Goal: Task Accomplishment & Management: Complete application form

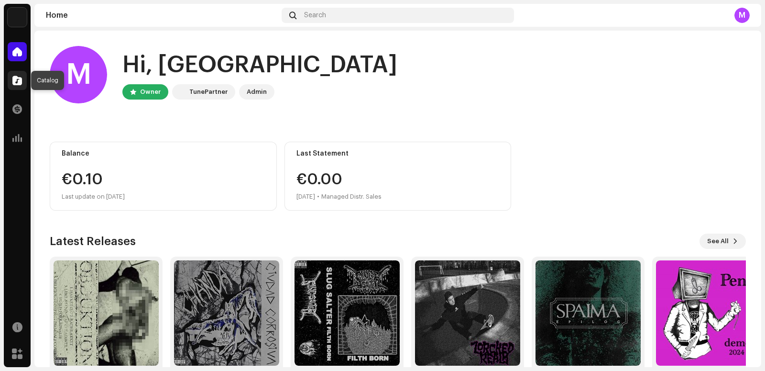
click at [13, 77] on span at bounding box center [17, 80] width 10 height 8
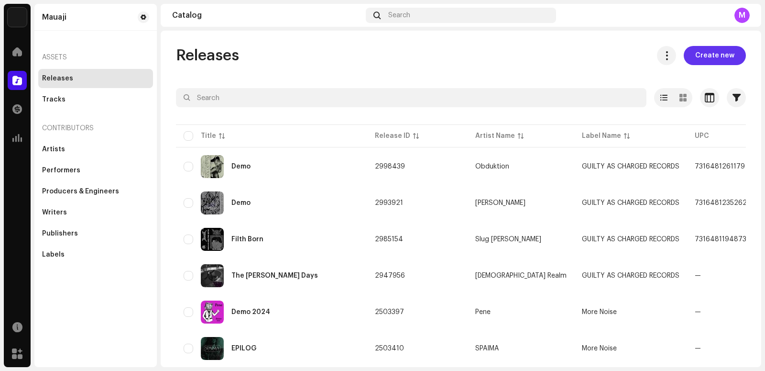
click at [718, 63] on span "Create new" at bounding box center [714, 55] width 39 height 19
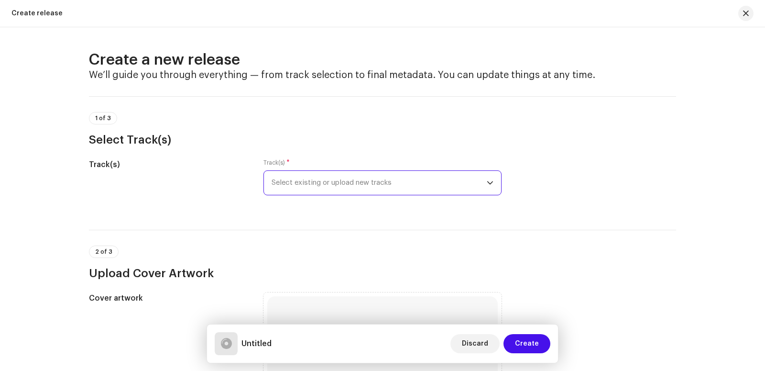
click at [453, 174] on span "Select existing or upload new tracks" at bounding box center [379, 183] width 215 height 24
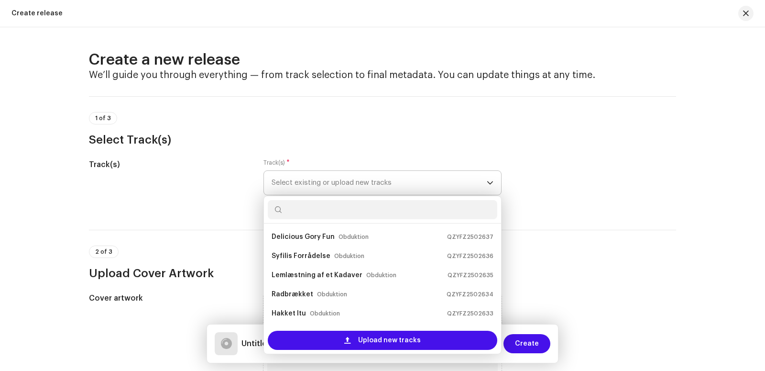
scroll to position [15, 0]
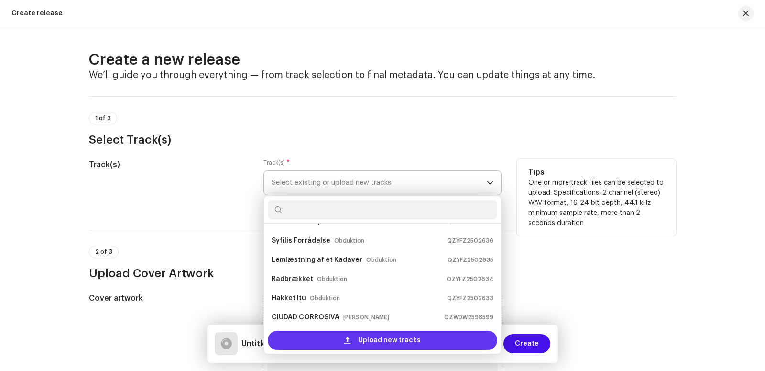
click at [358, 342] on span "Upload new tracks" at bounding box center [389, 339] width 63 height 19
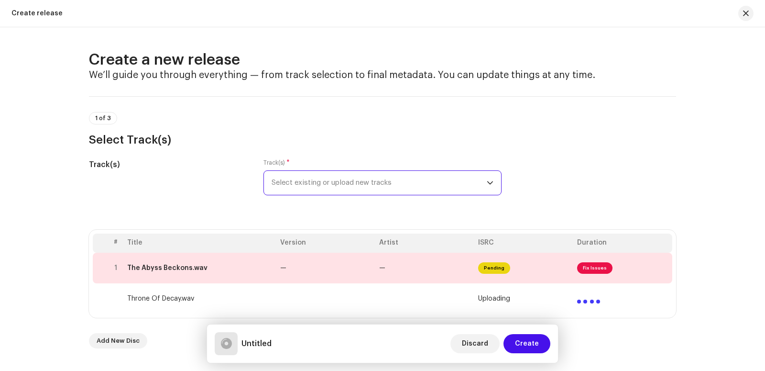
drag, startPoint x: 764, startPoint y: 79, endPoint x: 764, endPoint y: 113, distance: 33.9
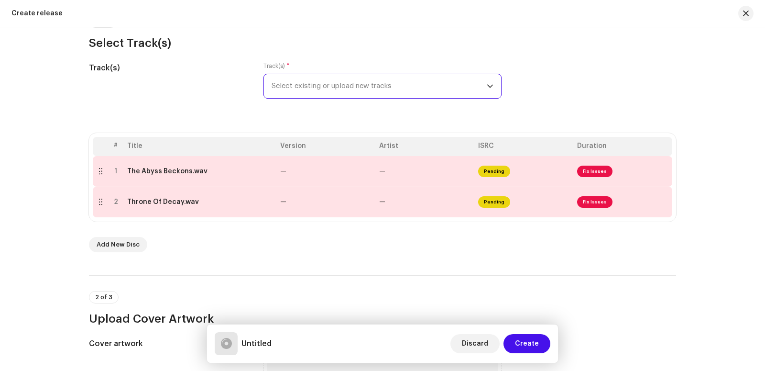
scroll to position [131, 0]
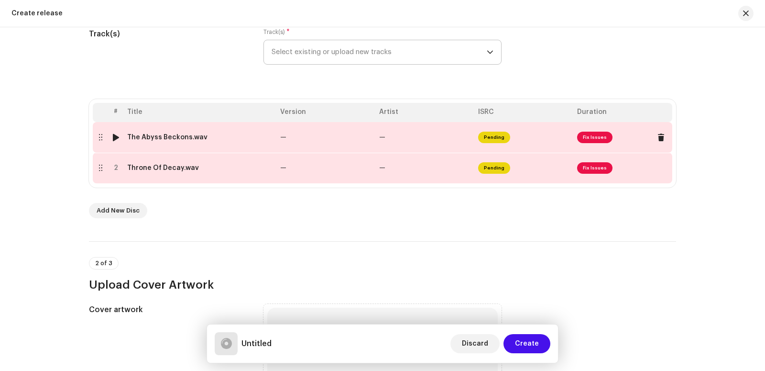
click at [593, 135] on span "Fix Issues" at bounding box center [594, 136] width 35 height 11
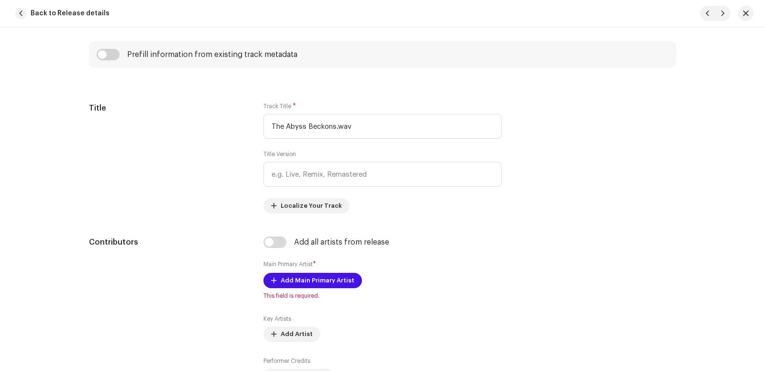
scroll to position [405, 0]
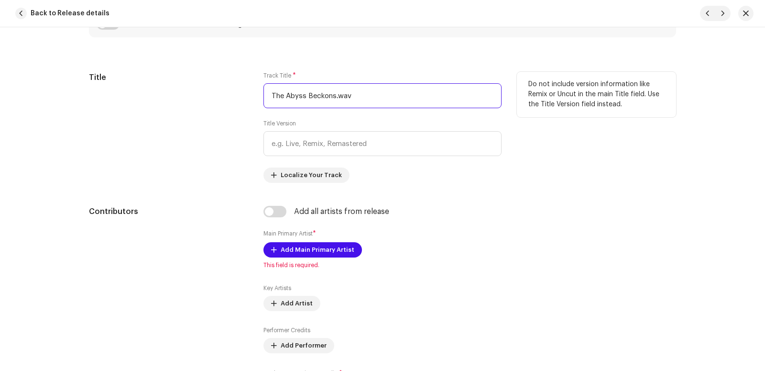
click at [389, 90] on input "The Abyss Beckons.wav" at bounding box center [382, 95] width 238 height 25
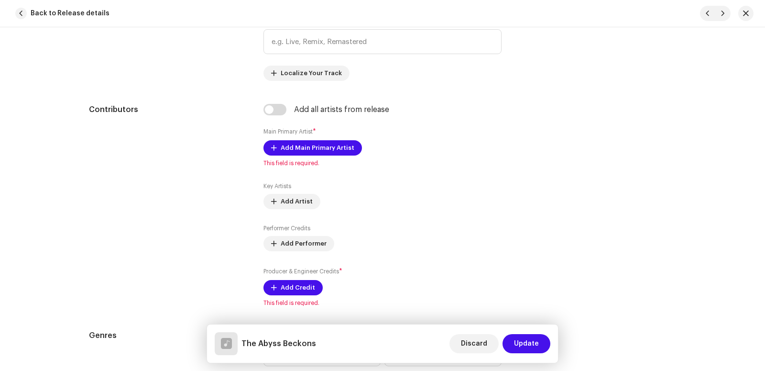
scroll to position [513, 0]
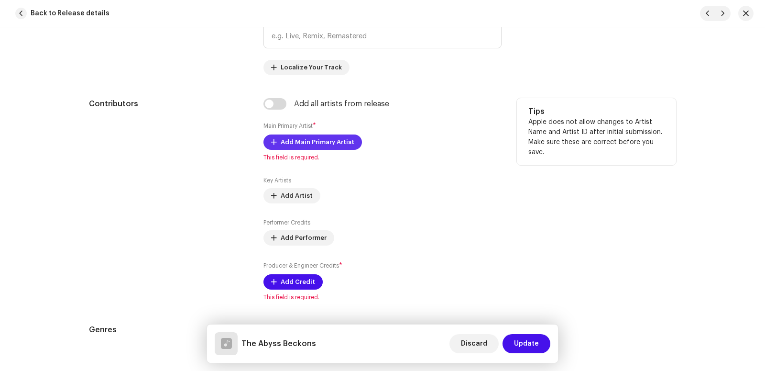
type input "The Abyss Beckons"
click at [303, 146] on span "Add Main Primary Artist" at bounding box center [318, 141] width 74 height 19
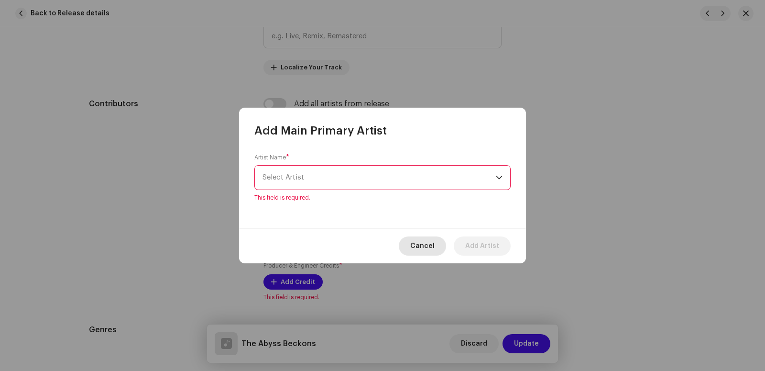
click at [424, 239] on span "Cancel" at bounding box center [422, 245] width 24 height 19
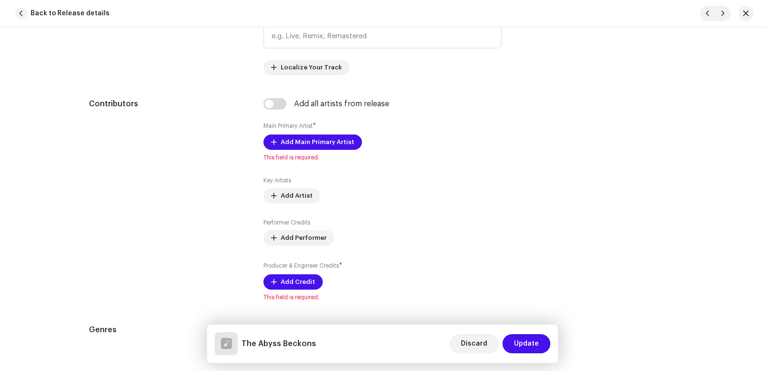
scroll to position [0, 0]
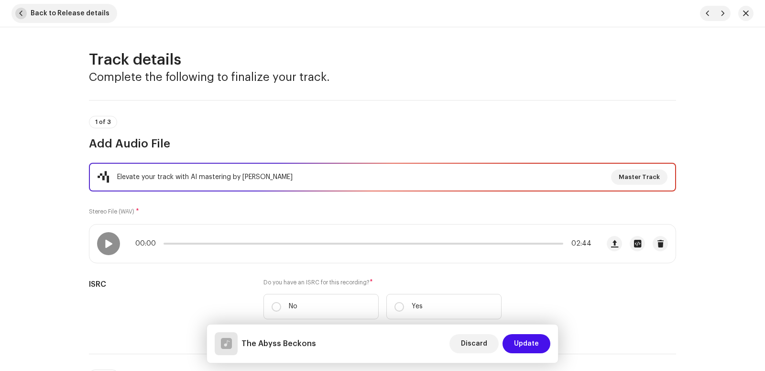
click at [62, 12] on span "Back to Release details" at bounding box center [70, 13] width 79 height 19
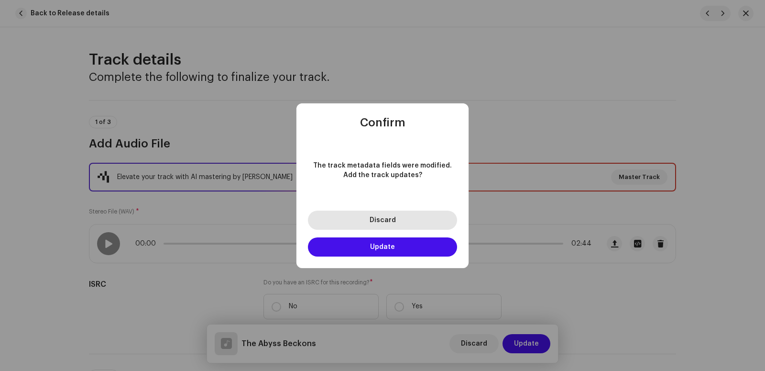
click at [383, 224] on button "Discard" at bounding box center [382, 219] width 149 height 19
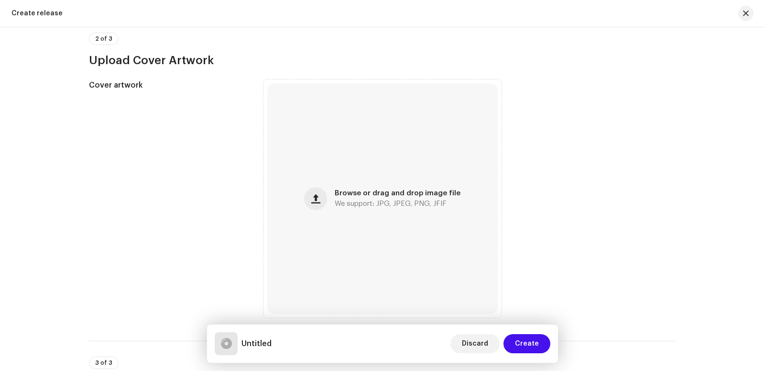
scroll to position [459, 0]
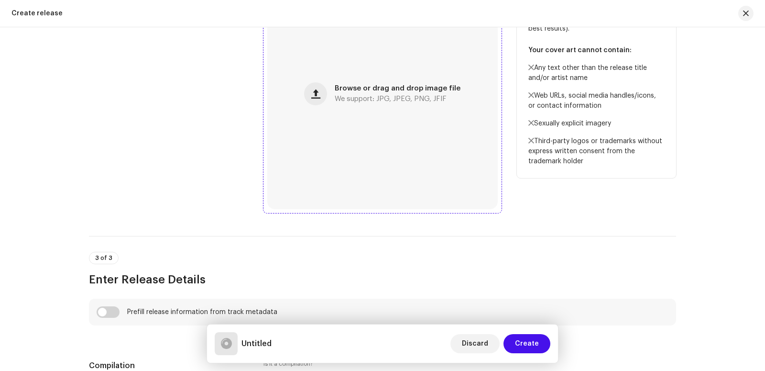
click at [415, 84] on div "Browse or drag and drop image file We support: JPG, JPEG, PNG, JFIF" at bounding box center [382, 93] width 230 height 230
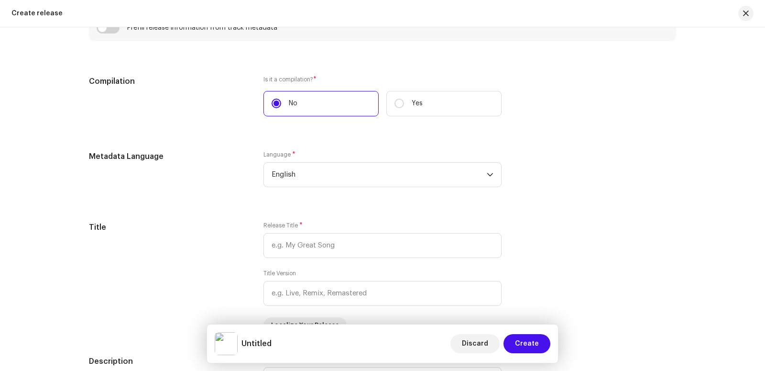
scroll to position [831, 0]
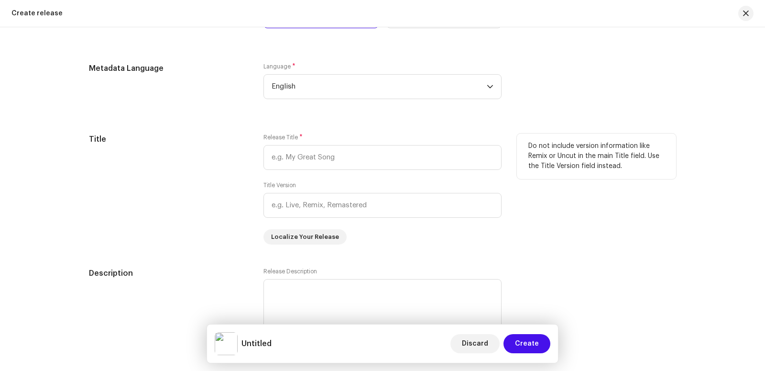
click at [349, 144] on div "Release Title *" at bounding box center [382, 151] width 238 height 36
click at [344, 157] on input "text" at bounding box center [382, 157] width 238 height 25
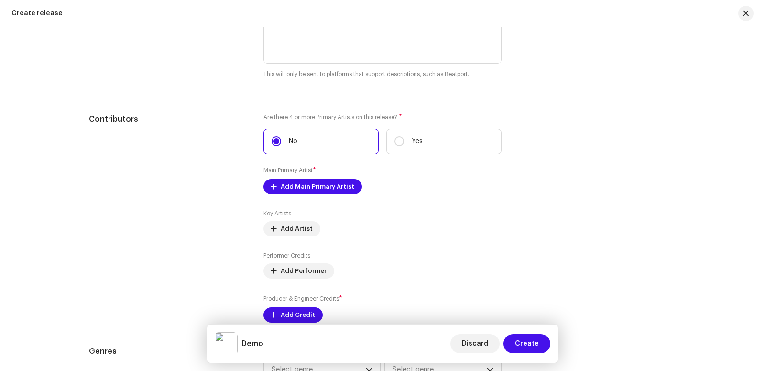
scroll to position [1132, 0]
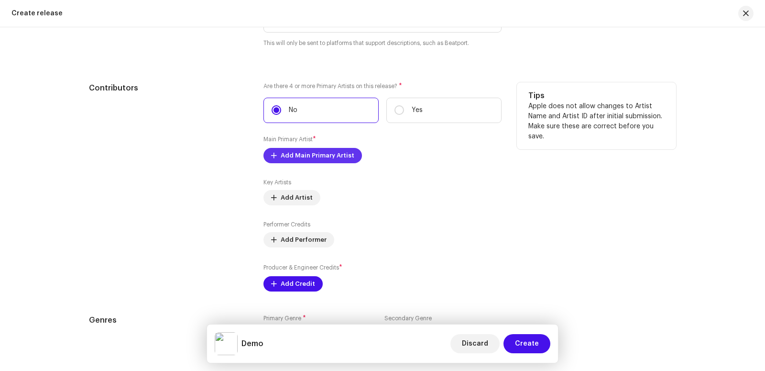
type input "Demo"
click at [329, 158] on span "Add Main Primary Artist" at bounding box center [318, 155] width 74 height 19
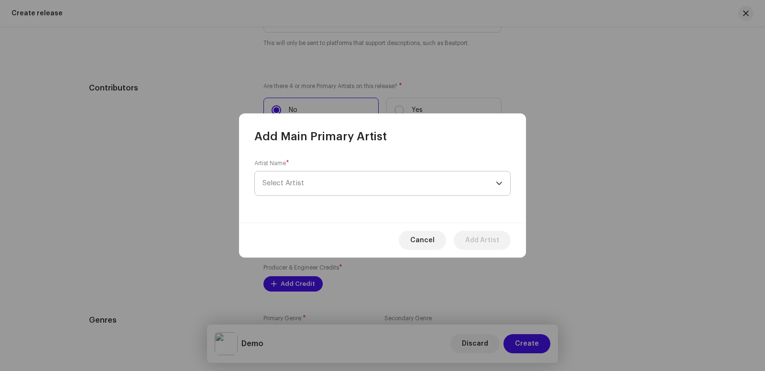
click at [305, 181] on span "Select Artist" at bounding box center [378, 183] width 233 height 24
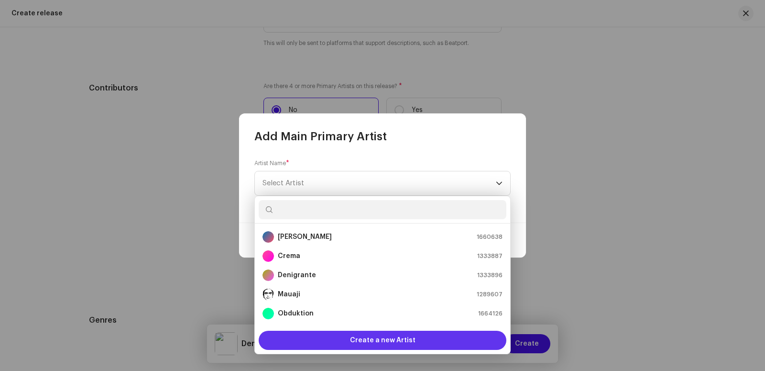
scroll to position [15, 0]
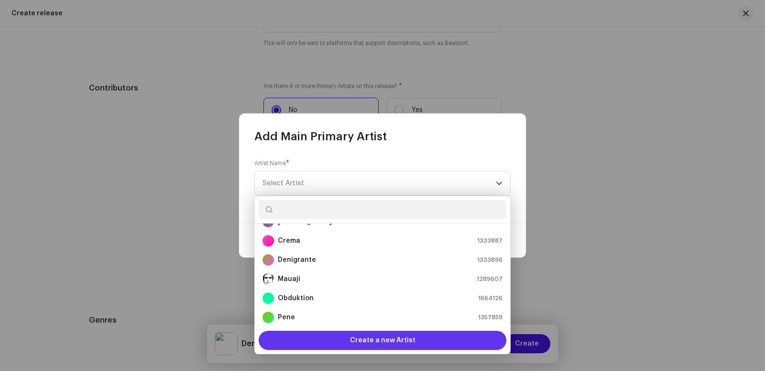
click at [306, 335] on div "Create a new Artist" at bounding box center [383, 339] width 248 height 19
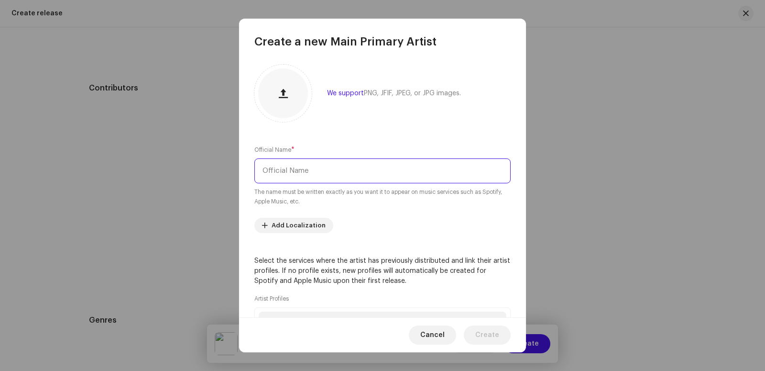
click at [319, 164] on input "text" at bounding box center [382, 170] width 256 height 25
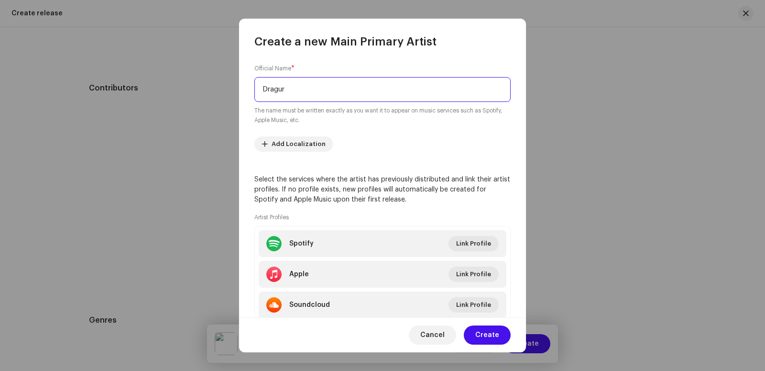
scroll to position [113, 0]
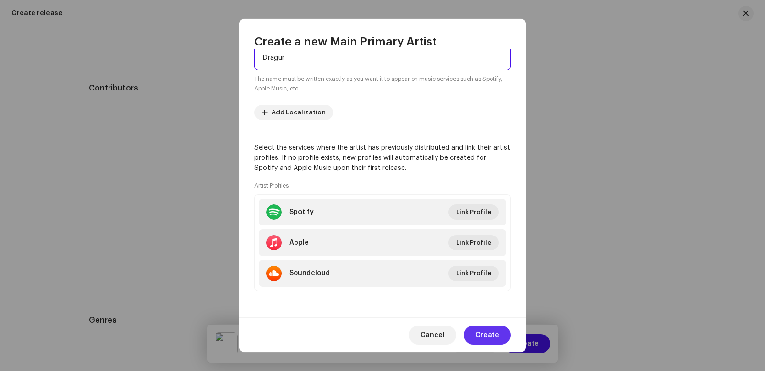
type input "Dragur"
click at [484, 330] on span "Create" at bounding box center [487, 334] width 24 height 19
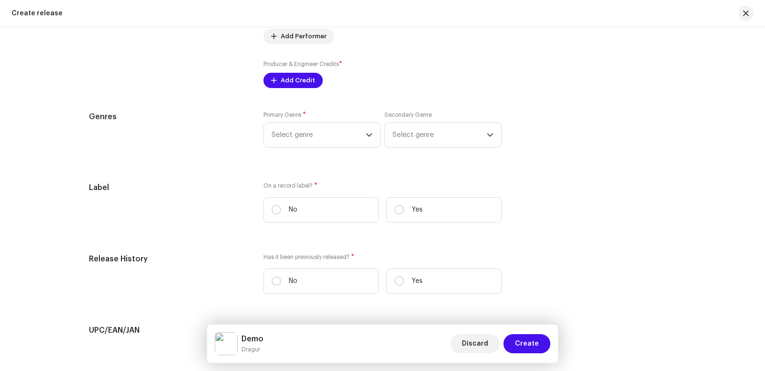
scroll to position [1326, 0]
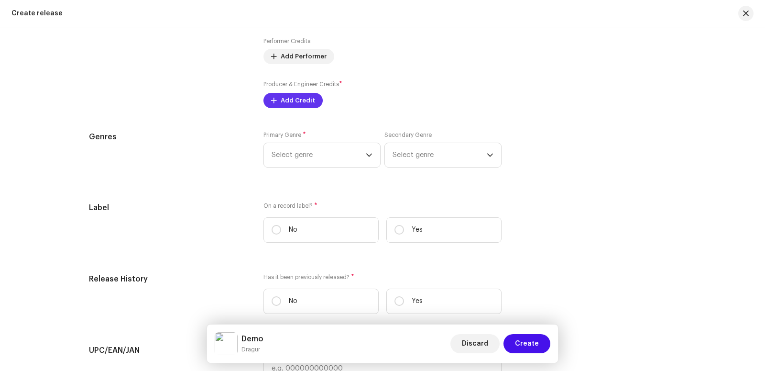
click at [297, 95] on span "Add Credit" at bounding box center [298, 100] width 34 height 19
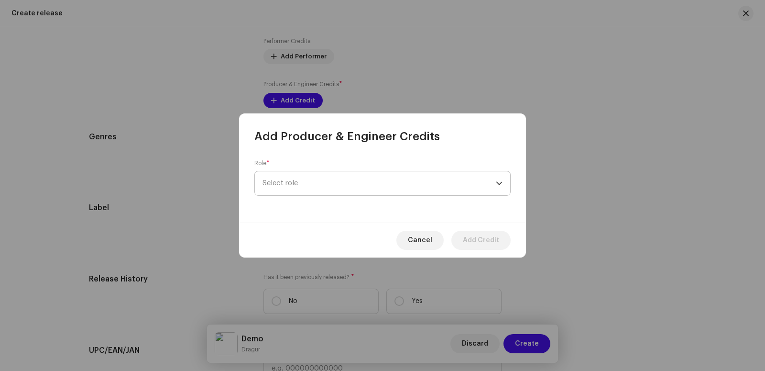
click at [315, 183] on span "Select role" at bounding box center [378, 183] width 233 height 24
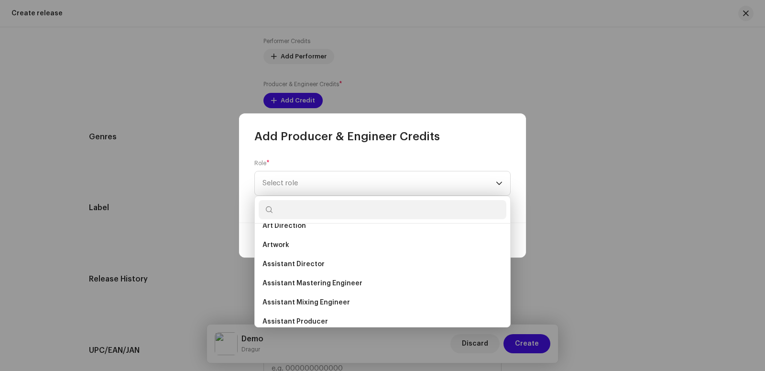
scroll to position [0, 0]
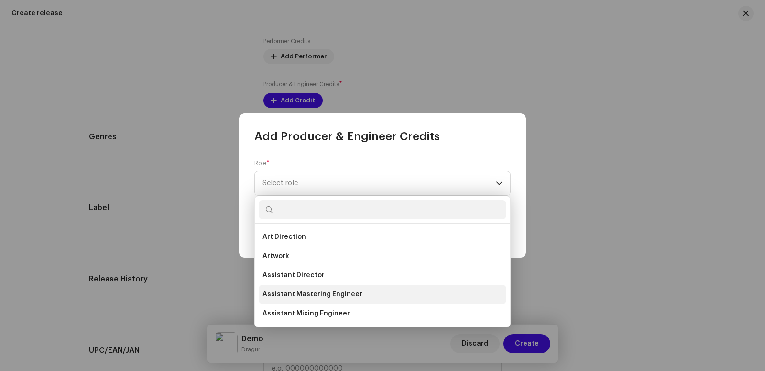
click at [357, 293] on li "Assistant Mastering Engineer" at bounding box center [383, 293] width 248 height 19
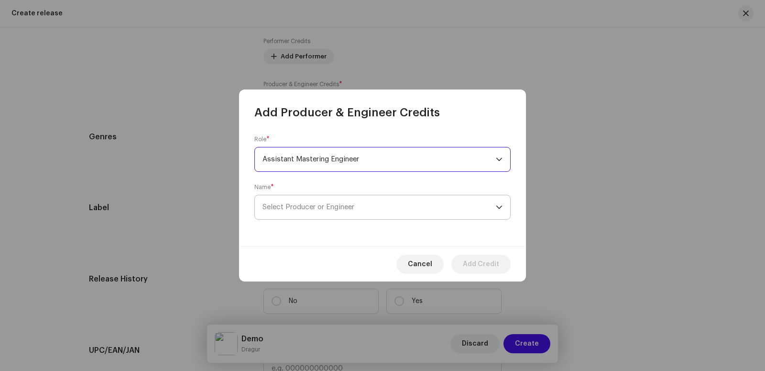
click at [332, 203] on span "Select Producer or Engineer" at bounding box center [378, 207] width 233 height 24
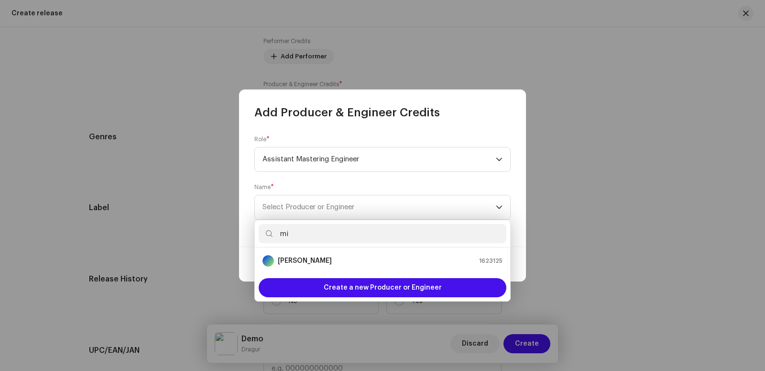
scroll to position [1326, 0]
type input "mi"
click at [333, 256] on div "[PERSON_NAME] 1623125" at bounding box center [382, 260] width 240 height 11
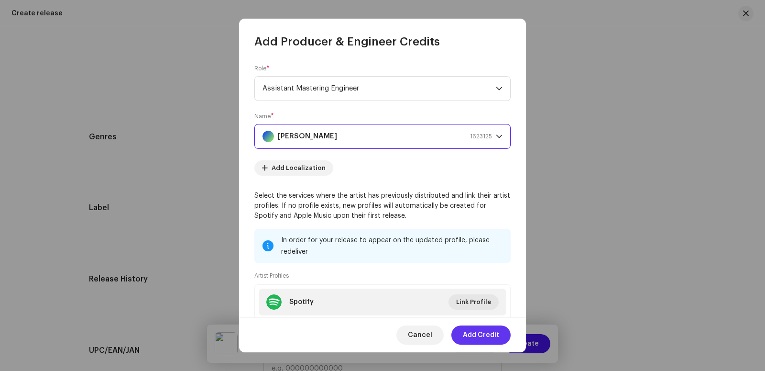
click at [488, 334] on span "Add Credit" at bounding box center [481, 334] width 36 height 19
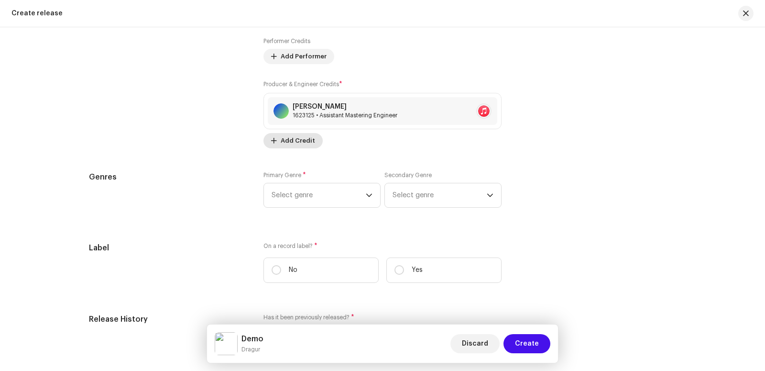
click at [283, 138] on span "Add Credit" at bounding box center [298, 140] width 34 height 19
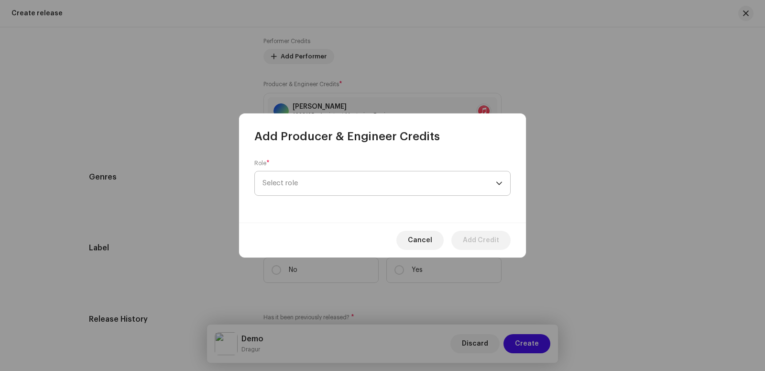
click at [505, 182] on p-select "Select role" at bounding box center [382, 183] width 256 height 25
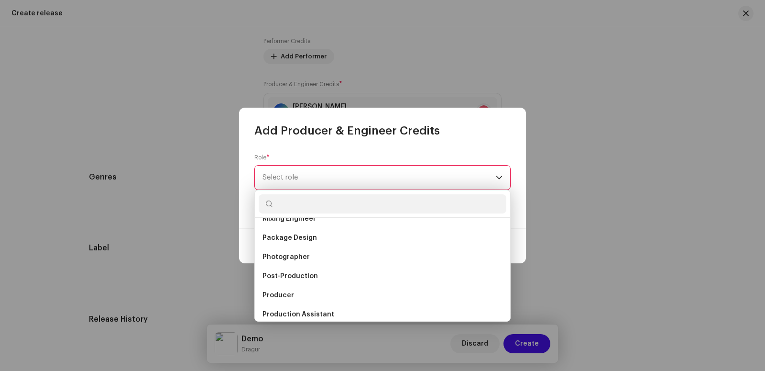
scroll to position [327, 0]
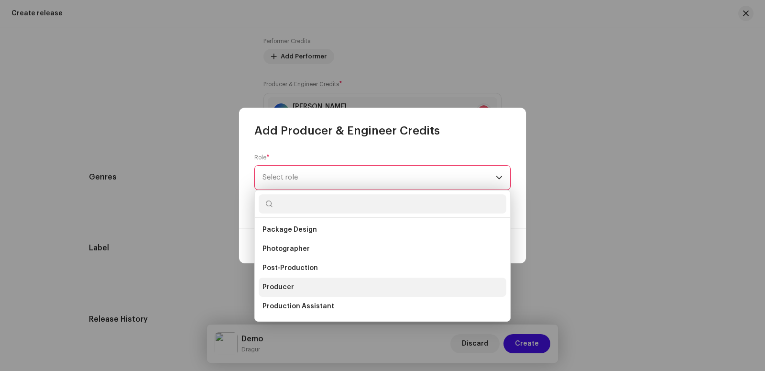
click at [306, 289] on li "Producer" at bounding box center [383, 286] width 248 height 19
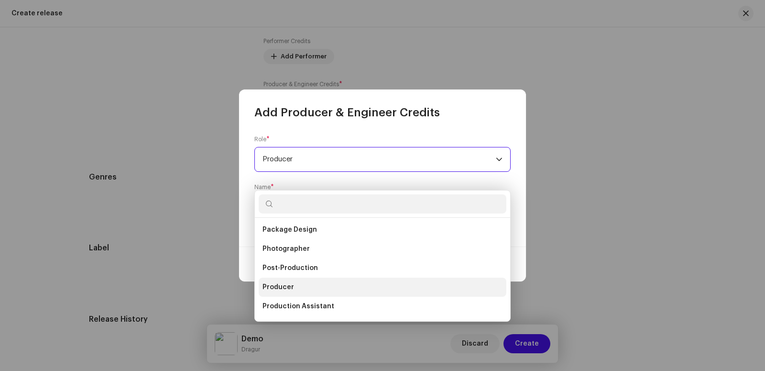
scroll to position [1326, 0]
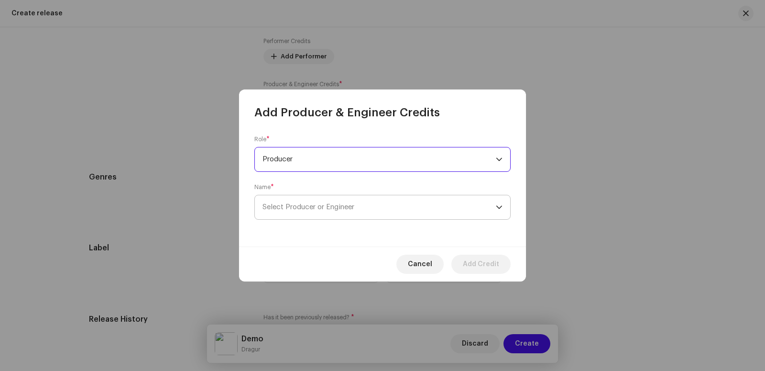
click at [335, 207] on span "Select Producer or Engineer" at bounding box center [308, 206] width 92 height 7
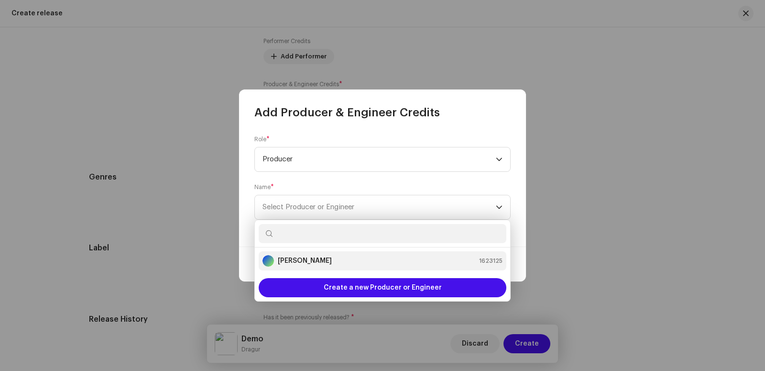
click at [313, 260] on strong "[PERSON_NAME]" at bounding box center [305, 261] width 54 height 10
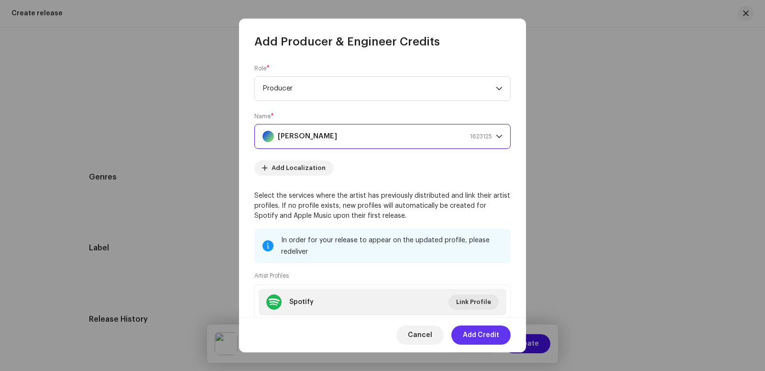
click at [477, 331] on span "Add Credit" at bounding box center [481, 334] width 36 height 19
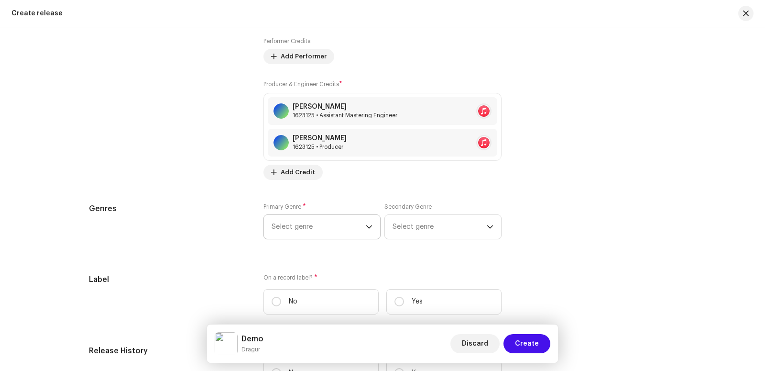
click at [355, 220] on span "Select genre" at bounding box center [319, 227] width 94 height 24
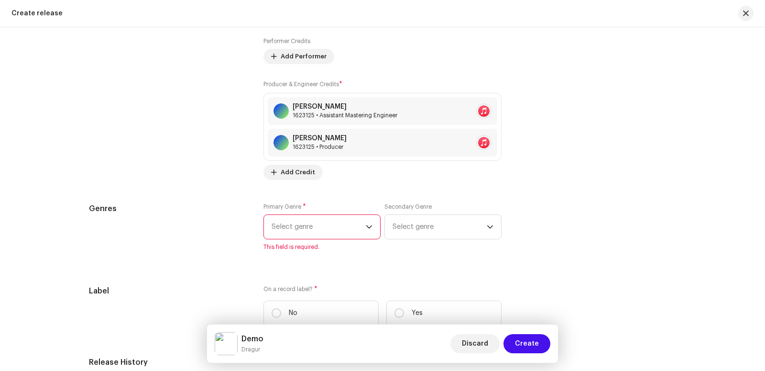
click at [358, 228] on span "Select genre" at bounding box center [319, 227] width 94 height 24
click at [367, 224] on icon "dropdown trigger" at bounding box center [369, 226] width 7 height 7
click at [406, 258] on div "Primary Genre * Select genre This field is required. Secondary Genre Select gen…" at bounding box center [382, 232] width 238 height 59
click at [369, 229] on p-select "Select genre" at bounding box center [321, 226] width 117 height 25
click at [487, 225] on icon "dropdown trigger" at bounding box center [490, 226] width 7 height 7
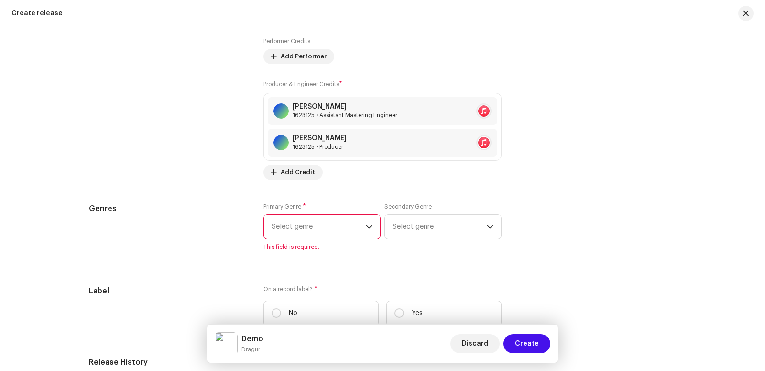
click at [382, 255] on div "Primary Genre * Select genre This field is required. Secondary Genre Select gen…" at bounding box center [382, 232] width 238 height 59
click at [369, 227] on p-select "Select genre" at bounding box center [321, 226] width 117 height 25
click at [318, 225] on span "Select genre" at bounding box center [319, 227] width 94 height 24
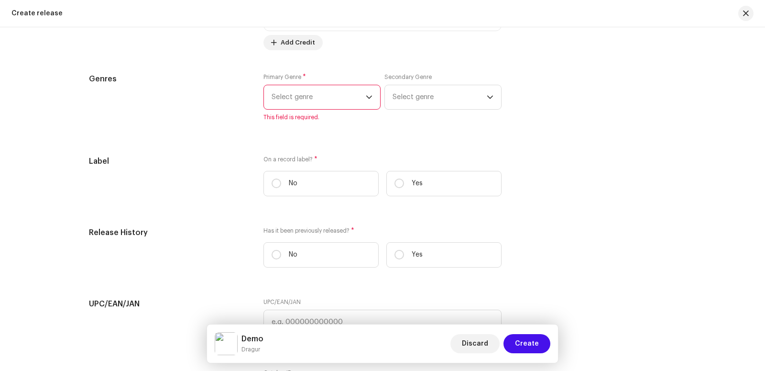
scroll to position [1458, 0]
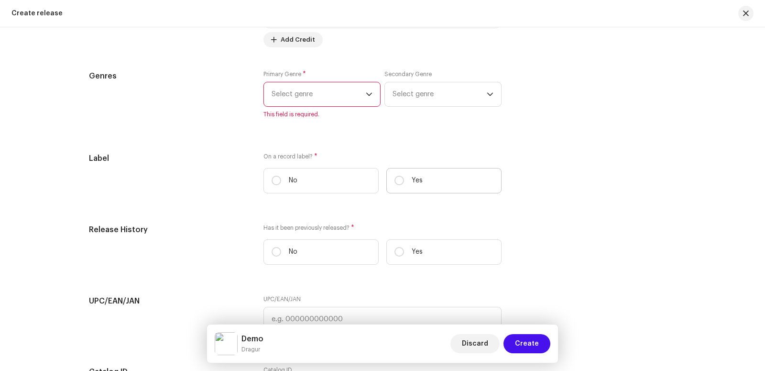
click at [453, 175] on label "Yes" at bounding box center [443, 180] width 115 height 25
click at [404, 175] on input "Yes" at bounding box center [399, 180] width 10 height 10
radio input "true"
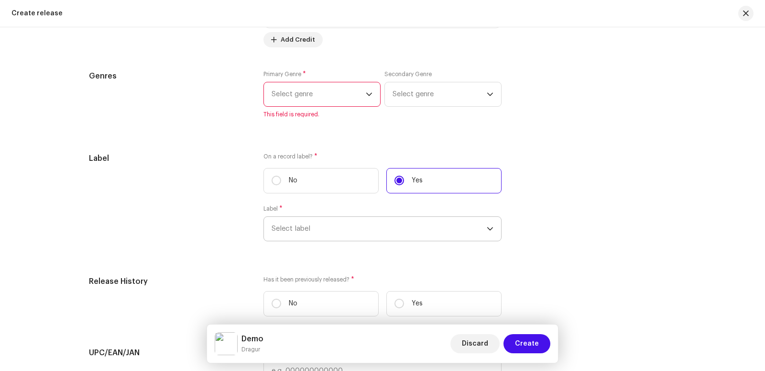
click at [333, 229] on span "Select label" at bounding box center [379, 229] width 215 height 24
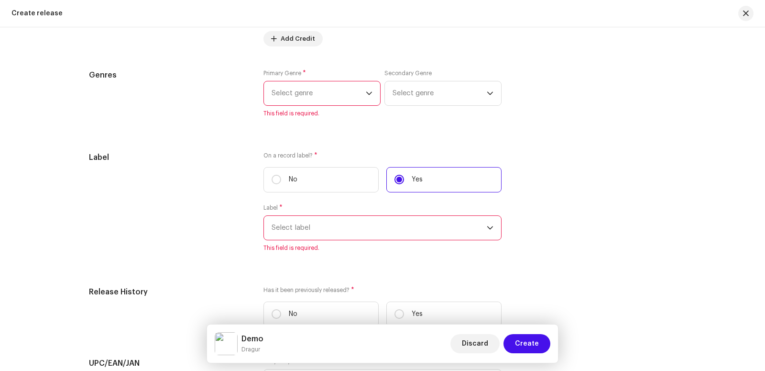
scroll to position [1459, 0]
click at [333, 229] on span "Select label" at bounding box center [379, 228] width 215 height 24
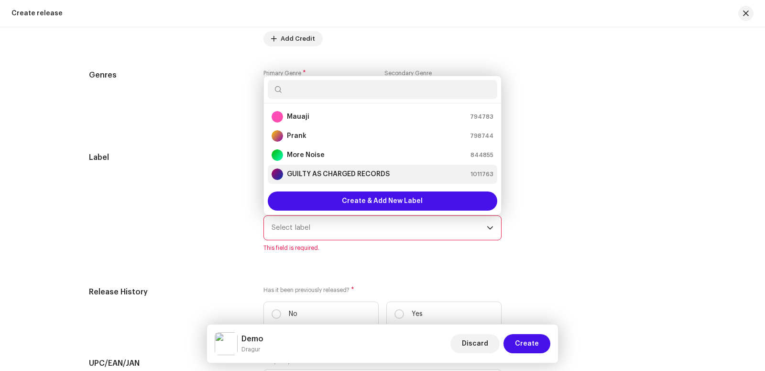
click at [333, 177] on strong "GUILTY AS CHARGED RECORDS" at bounding box center [338, 174] width 103 height 10
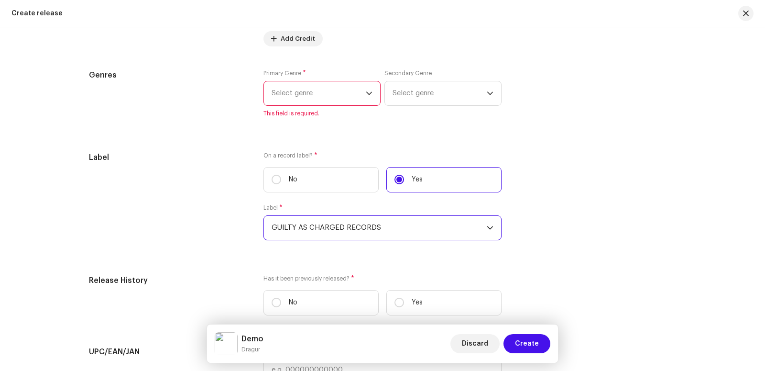
click at [329, 91] on span "Select genre" at bounding box center [319, 93] width 94 height 24
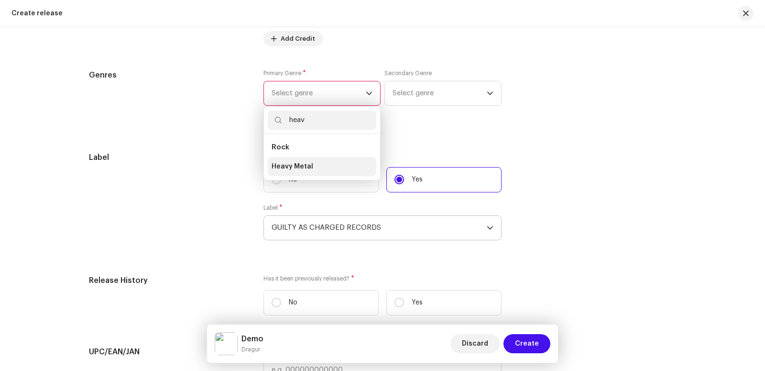
type input "heav"
click at [282, 166] on span "Heavy Metal" at bounding box center [293, 167] width 42 height 10
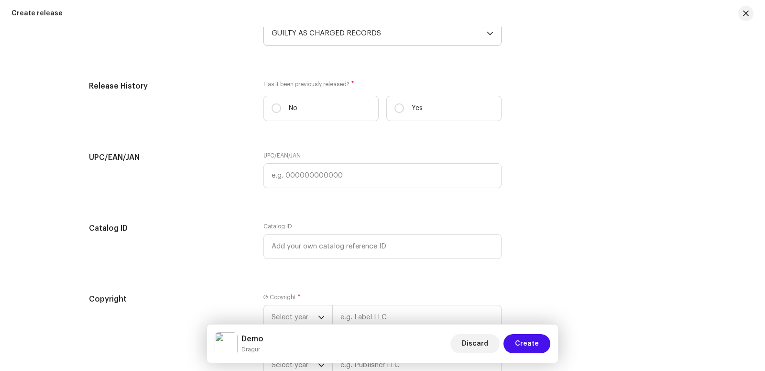
scroll to position [1651, 0]
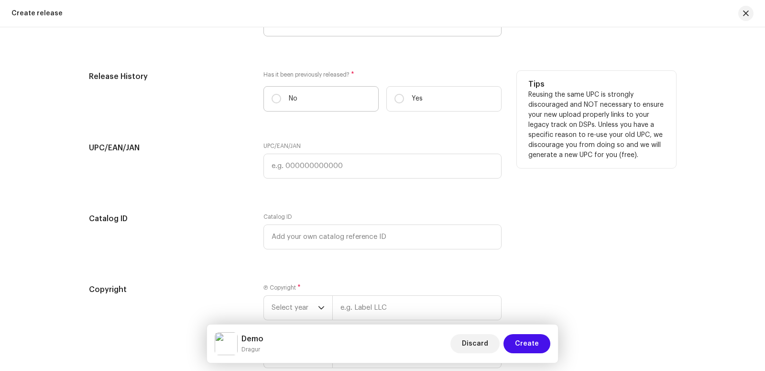
click at [315, 92] on label "No" at bounding box center [320, 98] width 115 height 25
click at [281, 94] on input "No" at bounding box center [277, 99] width 10 height 10
radio input "true"
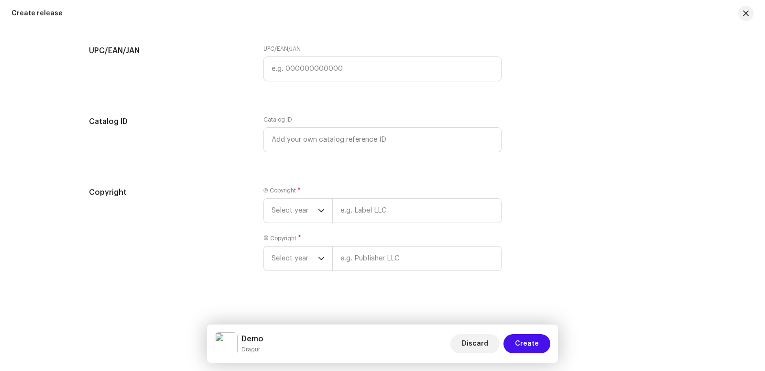
scroll to position [1751, 0]
click at [294, 207] on span "Select year" at bounding box center [295, 208] width 46 height 24
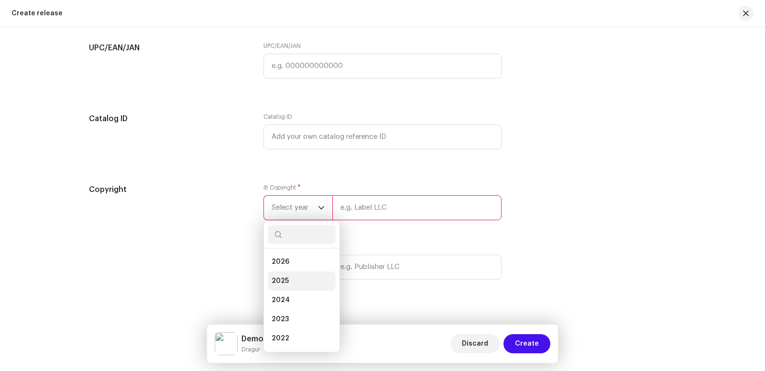
click at [287, 279] on li "2025" at bounding box center [302, 280] width 68 height 19
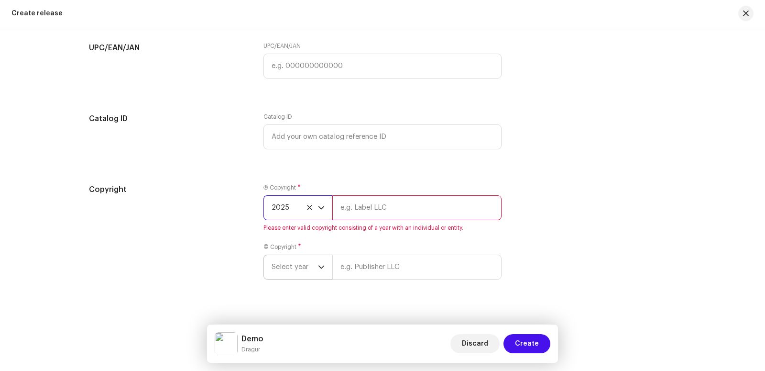
click at [287, 269] on span "Select year" at bounding box center [295, 267] width 46 height 24
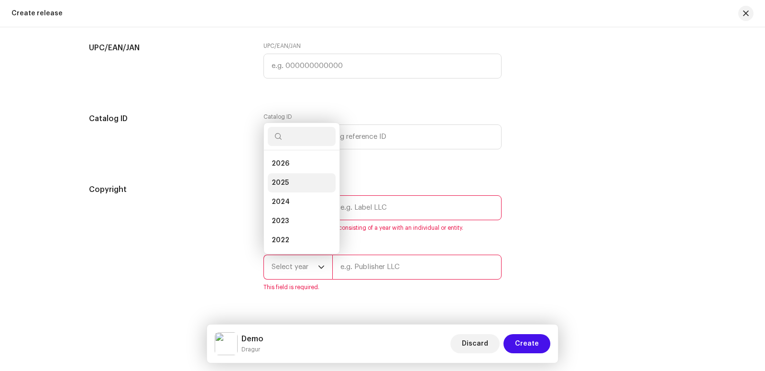
click at [298, 177] on li "2025" at bounding box center [302, 182] width 68 height 19
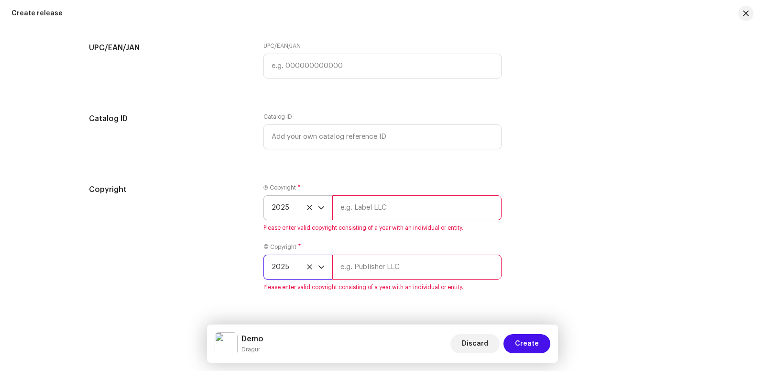
click at [364, 215] on input "text" at bounding box center [416, 207] width 169 height 25
click at [370, 208] on input "text" at bounding box center [416, 207] width 169 height 25
click at [306, 205] on icon at bounding box center [309, 207] width 6 height 6
click at [318, 205] on icon "dropdown trigger" at bounding box center [321, 207] width 7 height 7
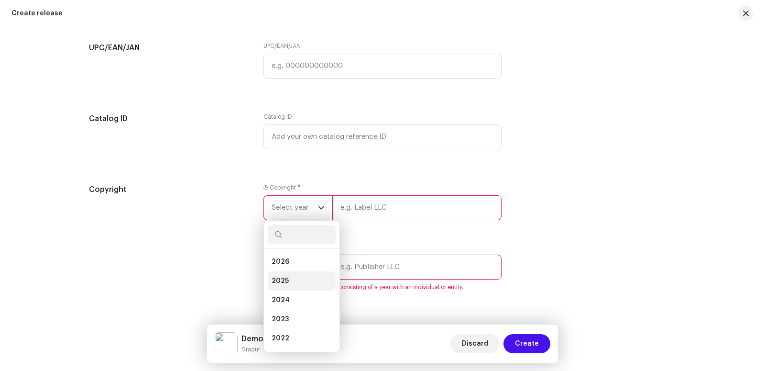
click at [284, 273] on li "2025" at bounding box center [302, 280] width 68 height 19
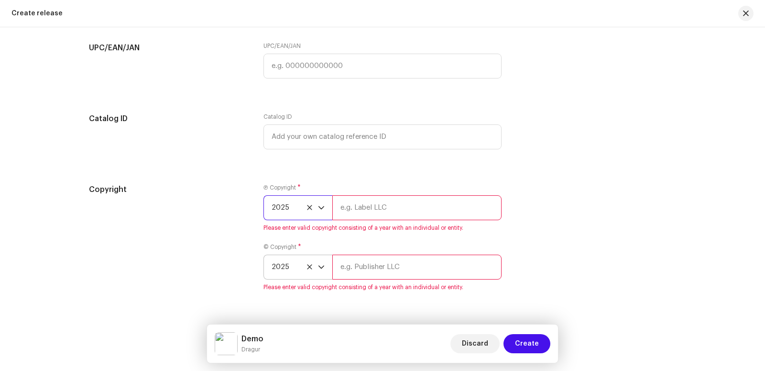
click at [367, 209] on input "text" at bounding box center [416, 207] width 169 height 25
type input "Guilty As Charged"
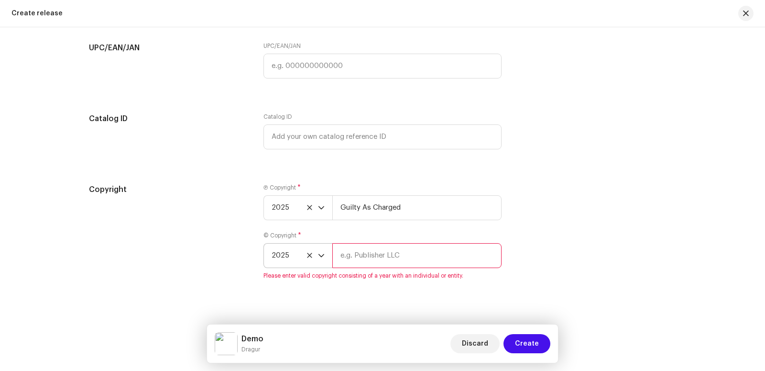
click at [391, 268] on input "text" at bounding box center [416, 255] width 169 height 25
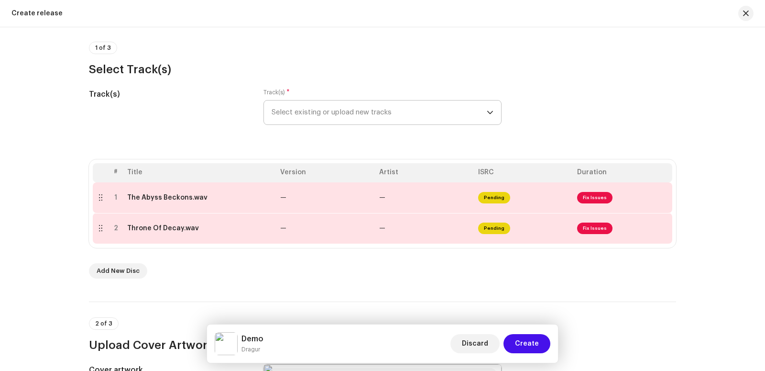
scroll to position [43, 0]
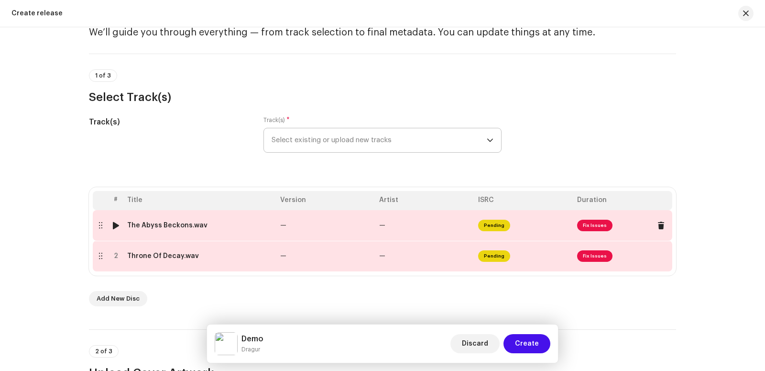
type input "Guilty As Charged"
click at [596, 227] on span "Fix Issues" at bounding box center [594, 224] width 35 height 11
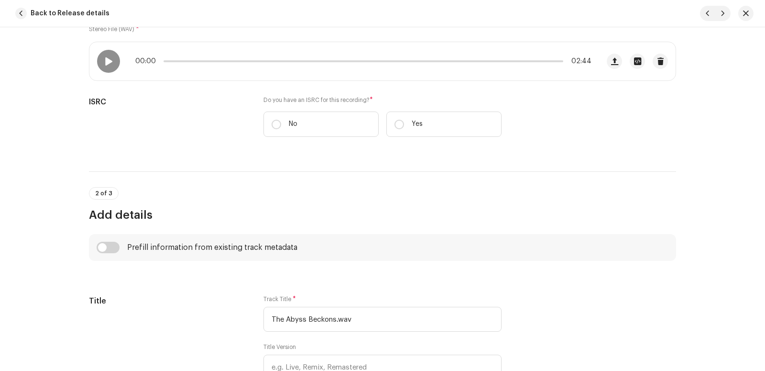
scroll to position [186, 0]
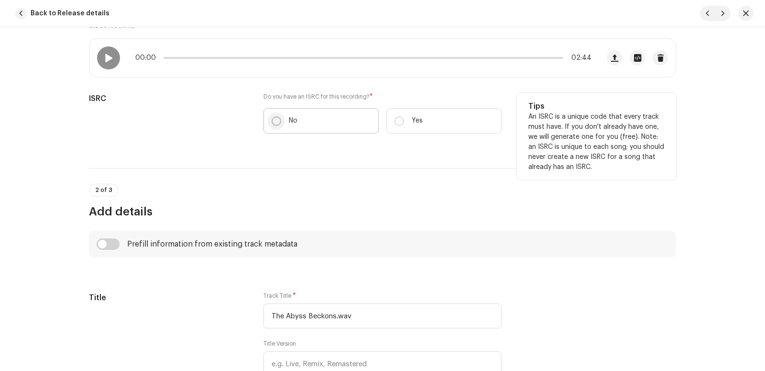
click at [275, 117] on p-radiobutton at bounding box center [277, 121] width 10 height 10
click at [275, 117] on input "No" at bounding box center [277, 121] width 10 height 10
radio input "true"
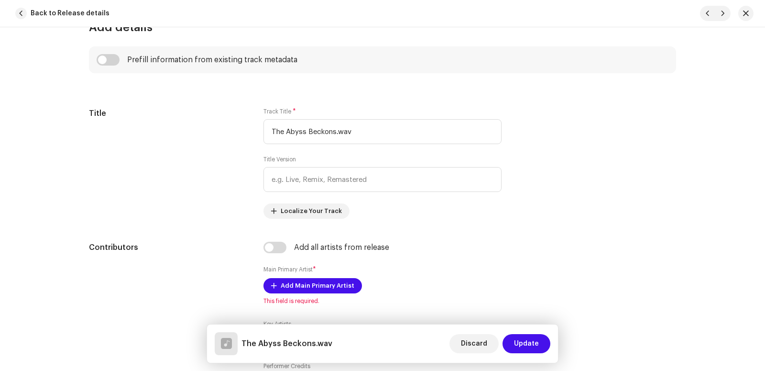
scroll to position [414, 0]
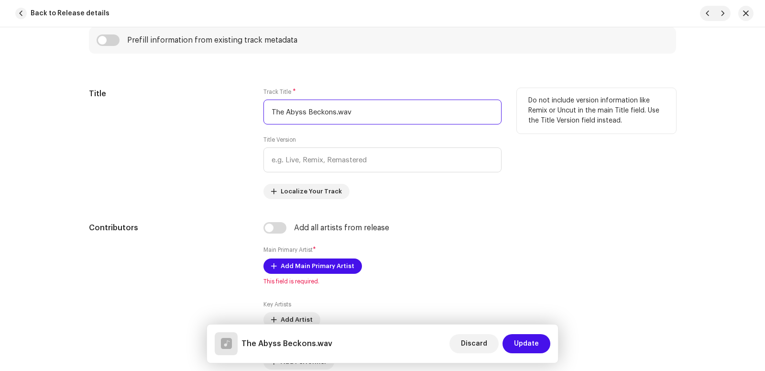
click at [402, 116] on input "The Abyss Beckons.wav" at bounding box center [382, 111] width 238 height 25
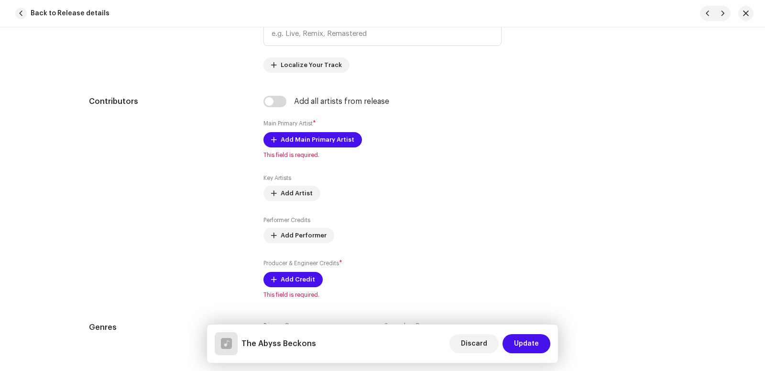
scroll to position [544, 0]
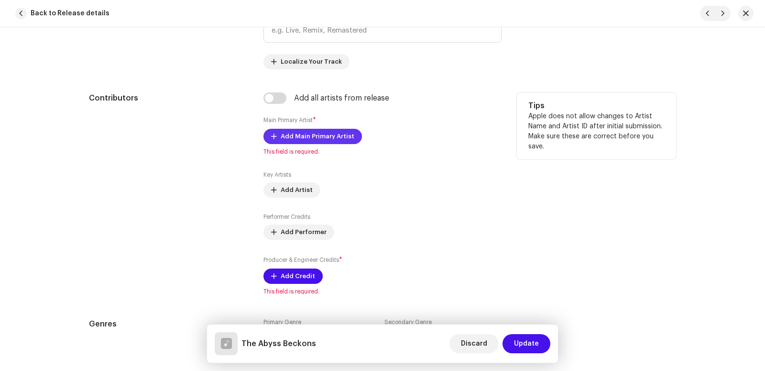
type input "The Abyss Beckons"
click at [335, 137] on span "Add Main Primary Artist" at bounding box center [318, 136] width 74 height 19
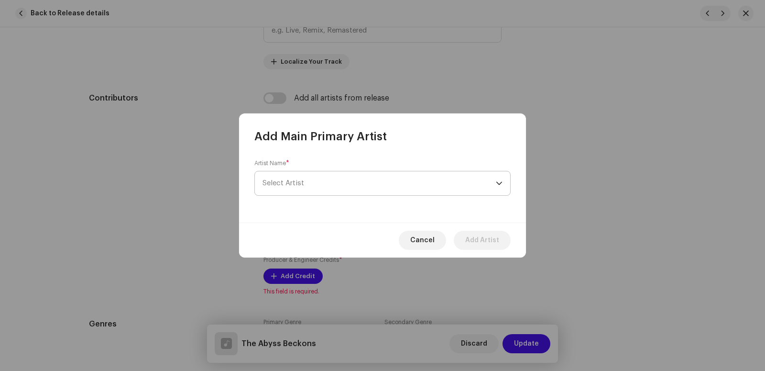
click at [273, 190] on span "Select Artist" at bounding box center [378, 183] width 233 height 24
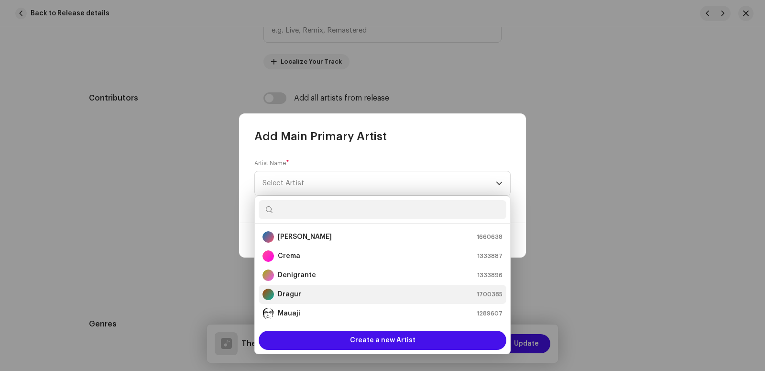
click at [288, 294] on strong "Dragur" at bounding box center [289, 294] width 23 height 10
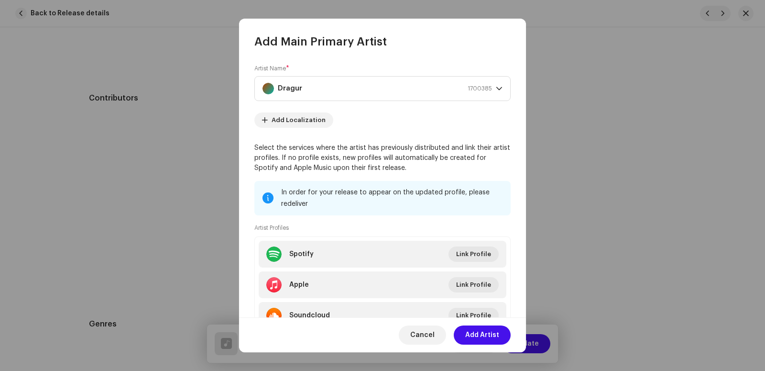
scroll to position [42, 0]
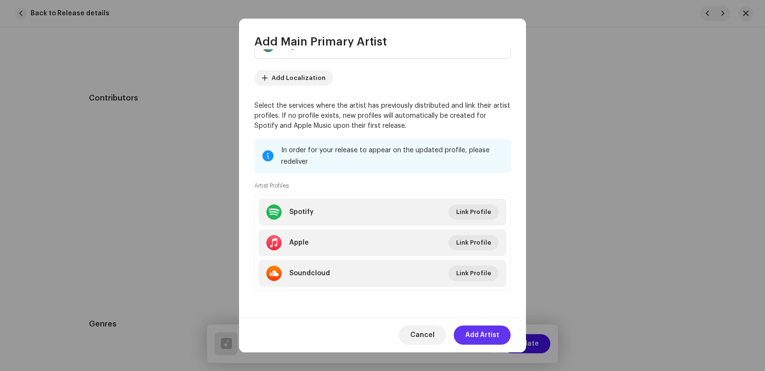
click at [490, 329] on span "Add Artist" at bounding box center [482, 334] width 34 height 19
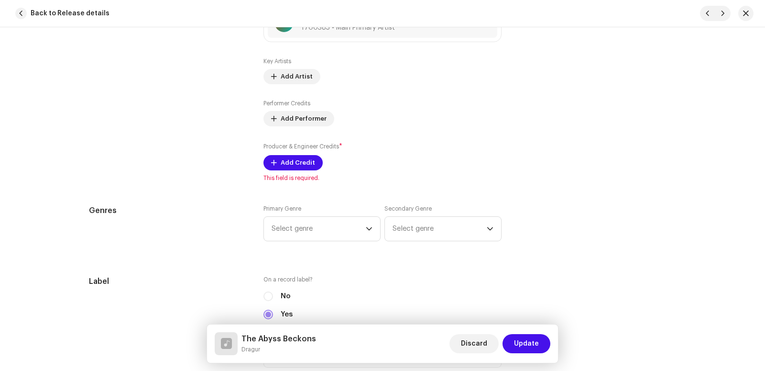
scroll to position [676, 0]
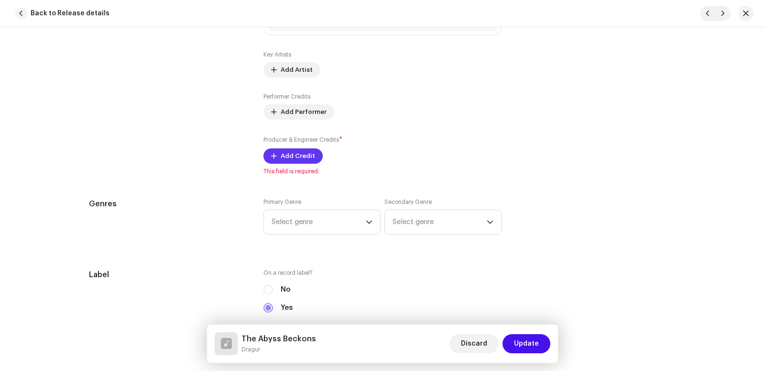
click at [274, 154] on button "Add Credit" at bounding box center [292, 155] width 59 height 15
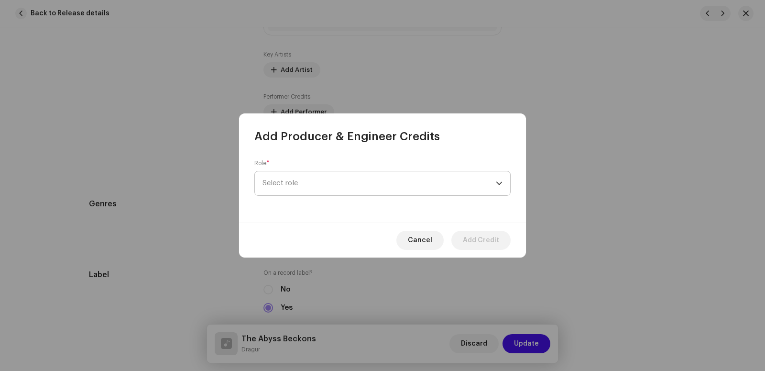
click at [303, 187] on span "Select role" at bounding box center [378, 183] width 233 height 24
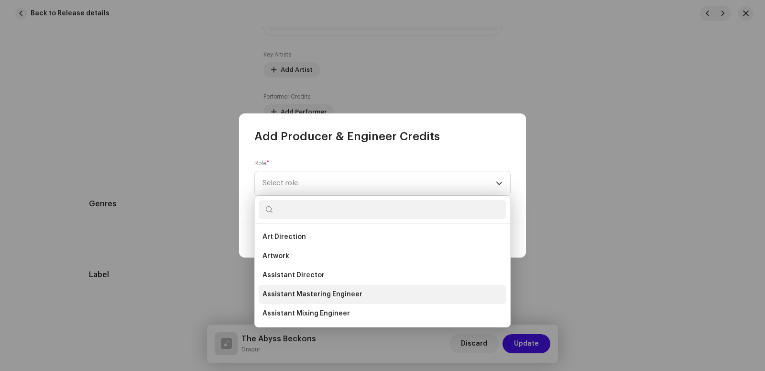
click at [350, 295] on span "Assistant Mastering Engineer" at bounding box center [312, 294] width 100 height 10
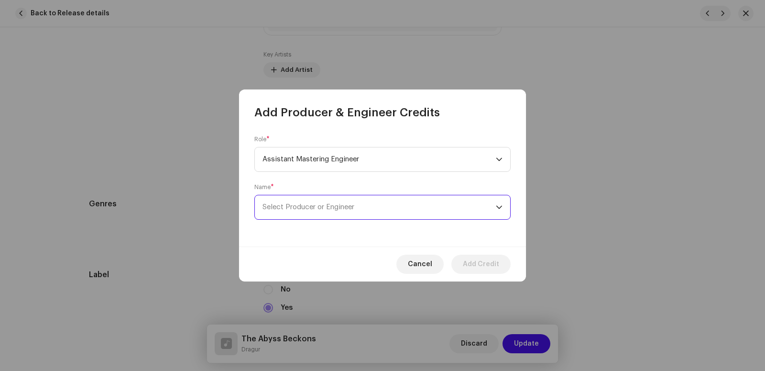
click at [324, 203] on span "Select Producer or Engineer" at bounding box center [378, 207] width 233 height 24
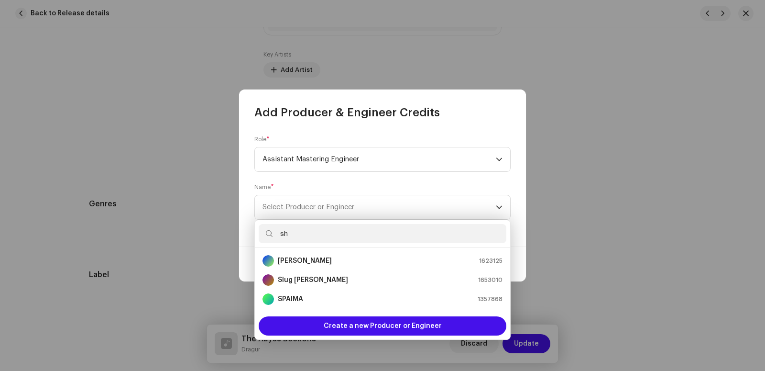
scroll to position [0, 0]
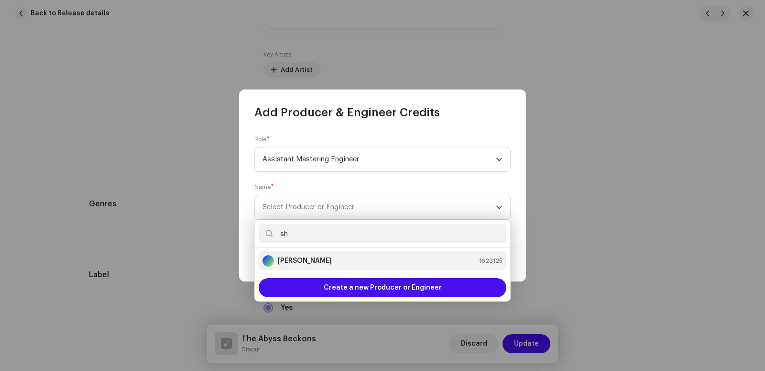
type input "sh"
click at [300, 258] on strong "[PERSON_NAME]" at bounding box center [305, 261] width 54 height 10
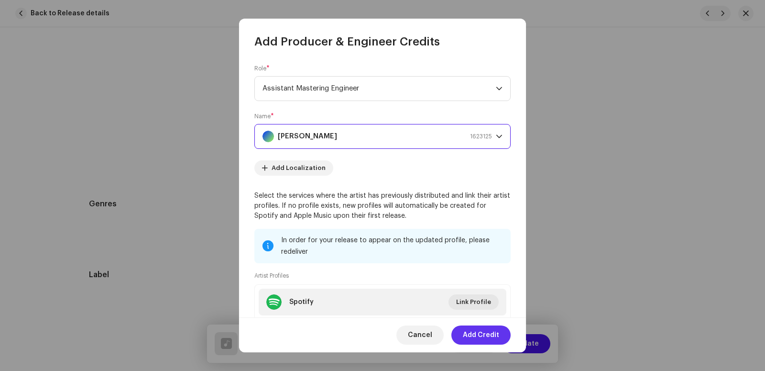
click at [490, 335] on span "Add Credit" at bounding box center [481, 334] width 36 height 19
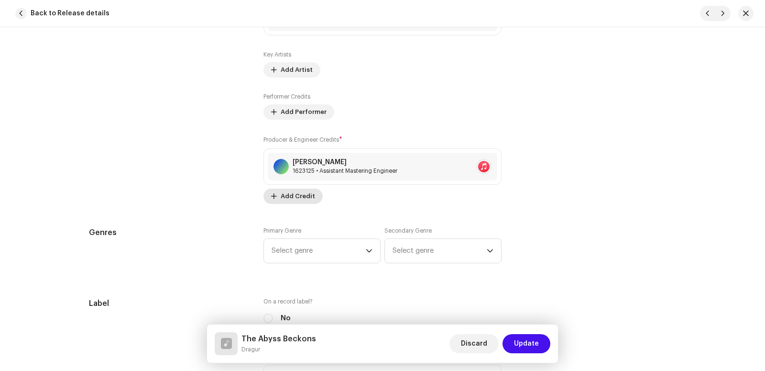
click at [287, 194] on span "Add Credit" at bounding box center [298, 195] width 34 height 19
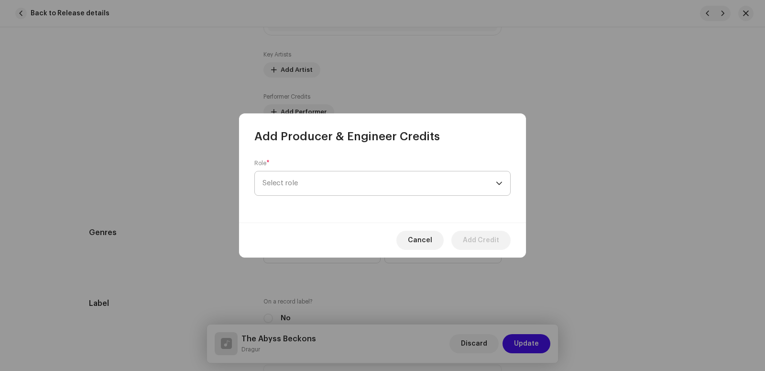
click at [296, 184] on span "Select role" at bounding box center [378, 183] width 233 height 24
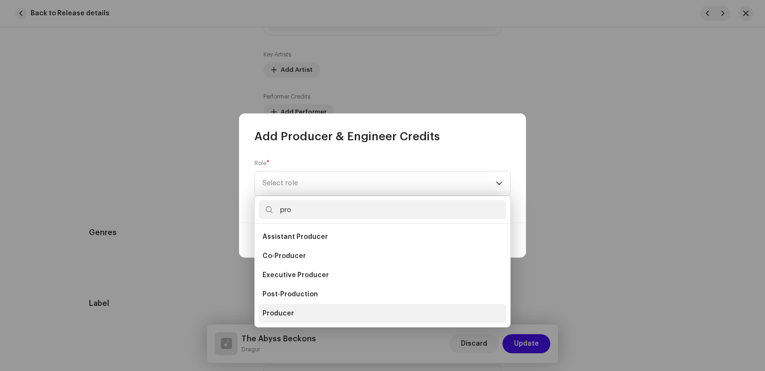
type input "pro"
click at [274, 310] on span "Producer" at bounding box center [278, 313] width 32 height 10
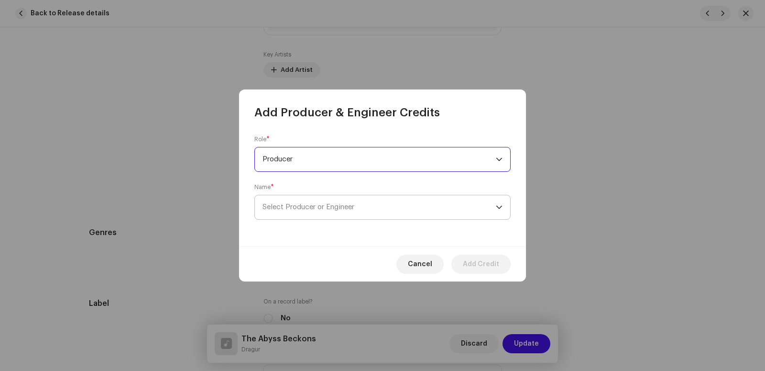
click at [310, 205] on span "Select Producer or Engineer" at bounding box center [308, 206] width 92 height 7
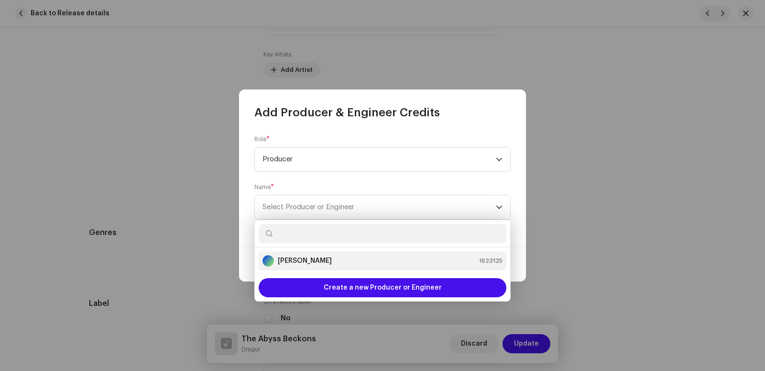
click at [308, 252] on li "[PERSON_NAME] 1623125" at bounding box center [383, 260] width 248 height 19
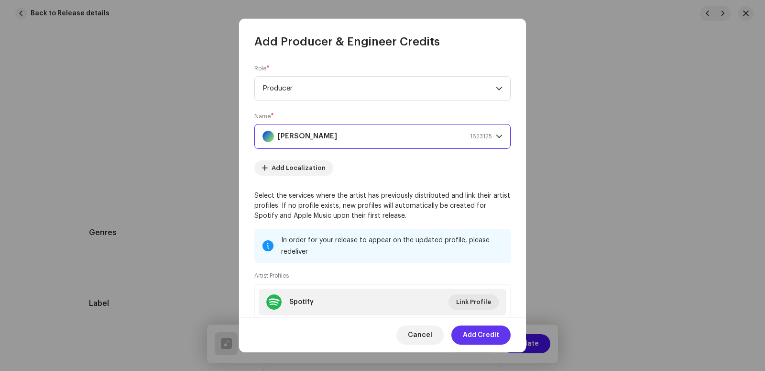
click at [486, 332] on span "Add Credit" at bounding box center [481, 334] width 36 height 19
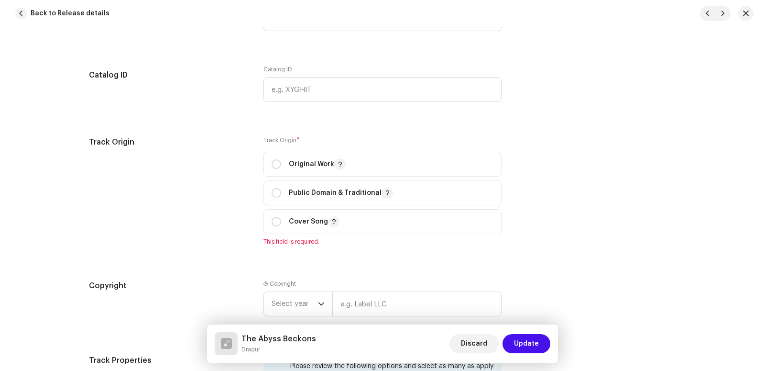
scroll to position [1146, 0]
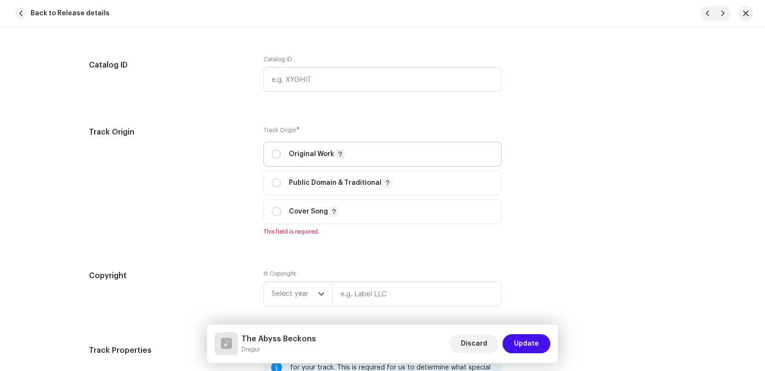
click at [272, 149] on div "Original Work" at bounding box center [309, 153] width 74 height 11
radio input "true"
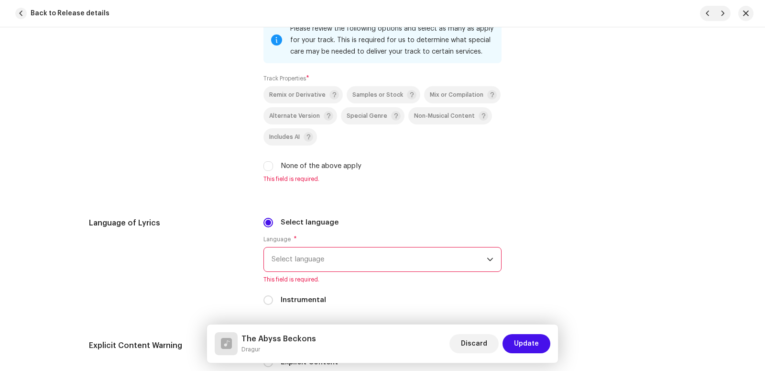
scroll to position [1472, 0]
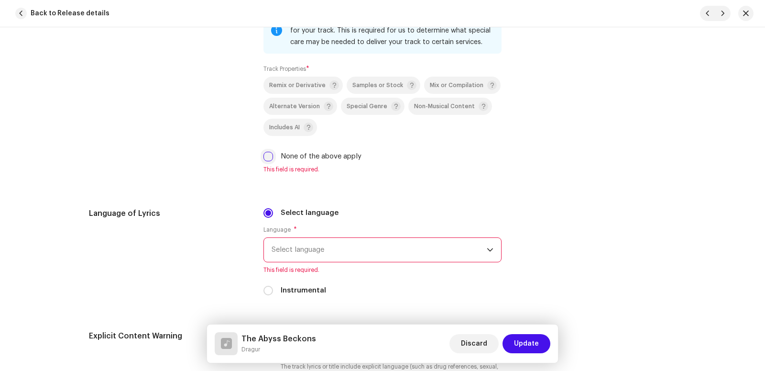
click at [263, 158] on input "None of the above apply" at bounding box center [268, 157] width 10 height 10
checkbox input "true"
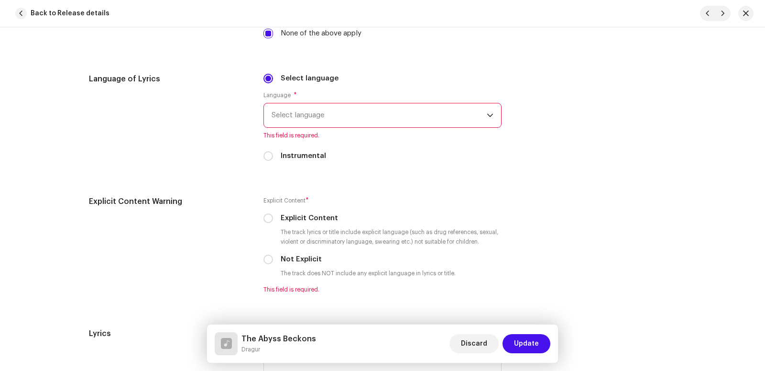
scroll to position [1601, 0]
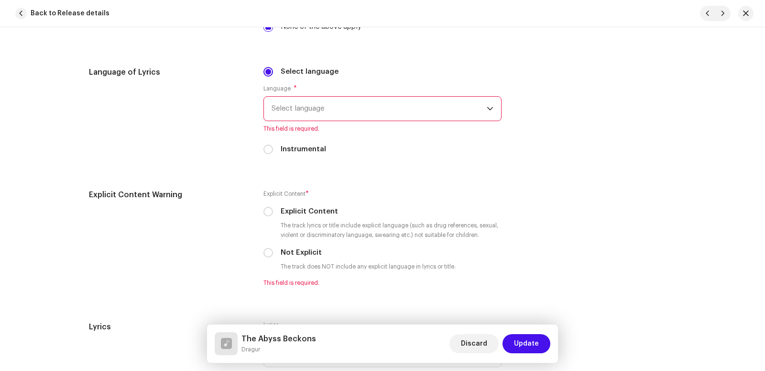
click at [420, 110] on span "Select language" at bounding box center [379, 109] width 215 height 24
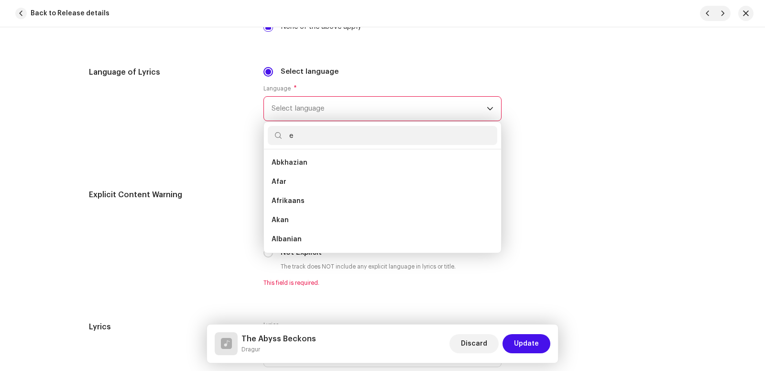
scroll to position [4, 0]
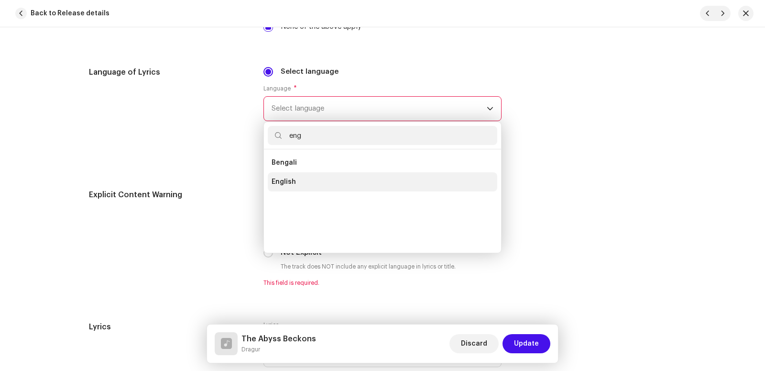
type input "eng"
click at [313, 183] on li "English" at bounding box center [382, 181] width 229 height 19
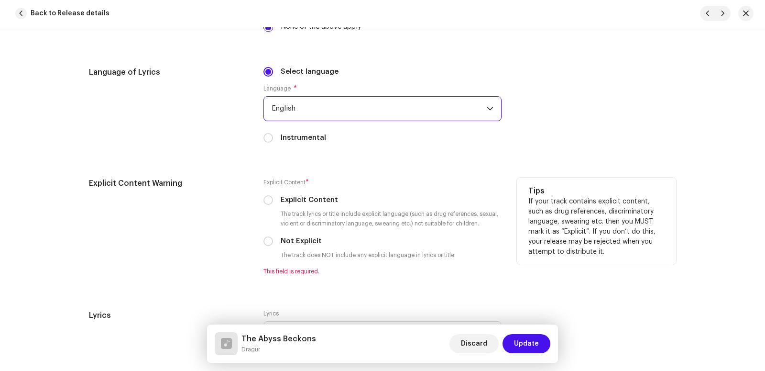
click at [292, 196] on label "Explicit Content" at bounding box center [309, 200] width 57 height 11
click at [273, 196] on input "Explicit Content" at bounding box center [268, 200] width 10 height 10
radio input "true"
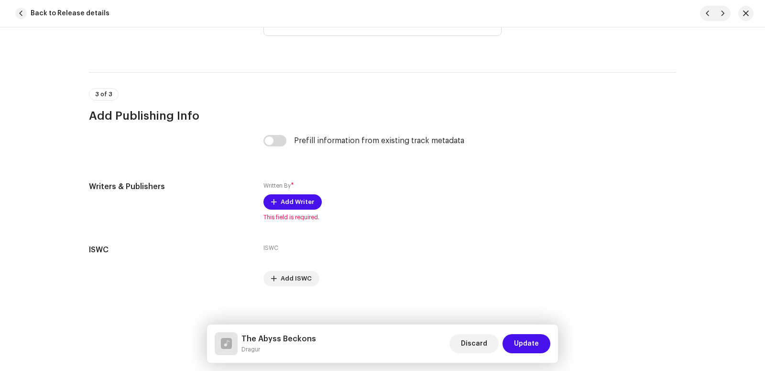
scroll to position [1916, 0]
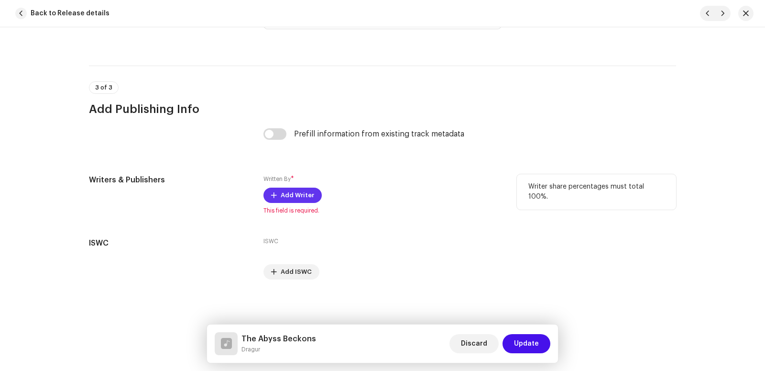
click at [281, 191] on span "Add Writer" at bounding box center [297, 195] width 33 height 19
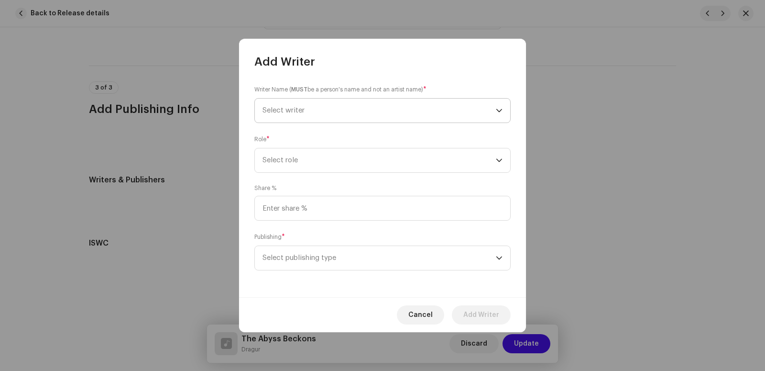
click at [317, 105] on span "Select writer" at bounding box center [378, 110] width 233 height 24
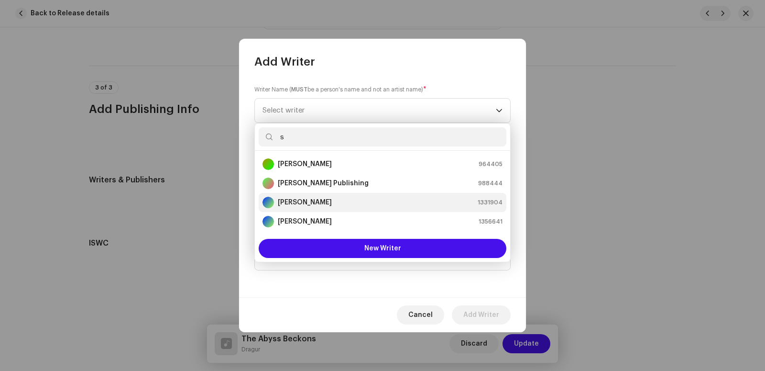
type input "s"
click at [319, 197] on strong "[PERSON_NAME]" at bounding box center [305, 202] width 54 height 10
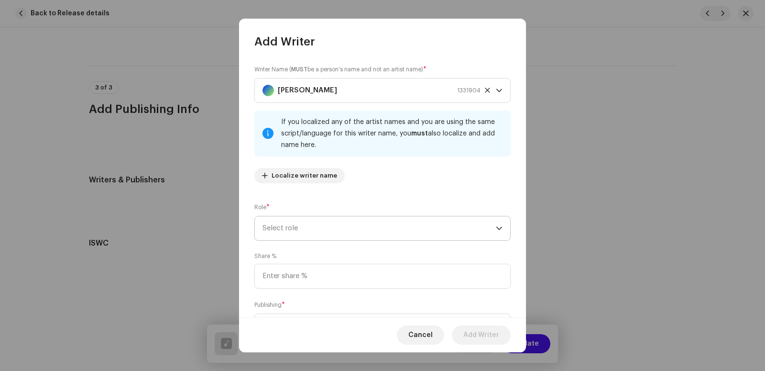
click at [317, 232] on span "Select role" at bounding box center [378, 228] width 233 height 24
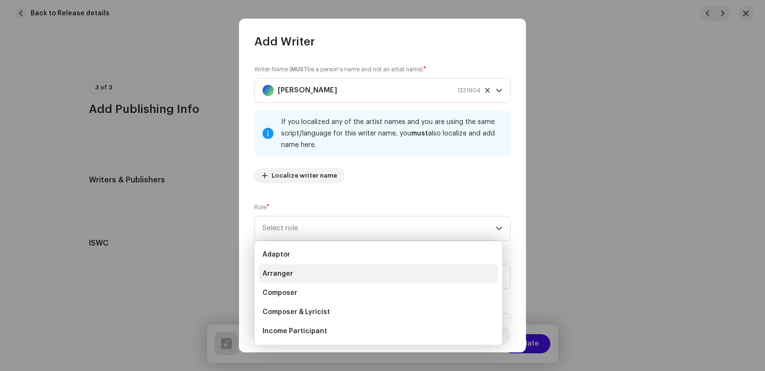
click at [297, 273] on li "Arranger" at bounding box center [379, 273] width 240 height 19
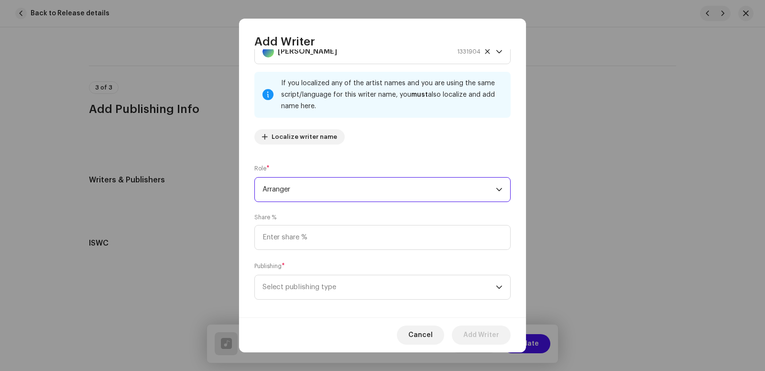
scroll to position [47, 0]
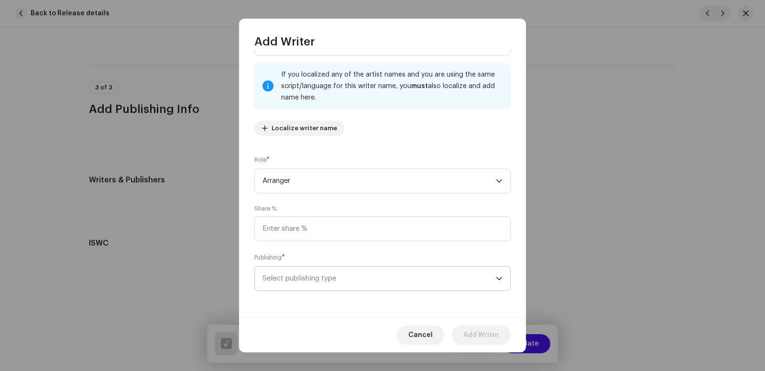
click at [485, 281] on span "Select publishing type" at bounding box center [378, 278] width 233 height 24
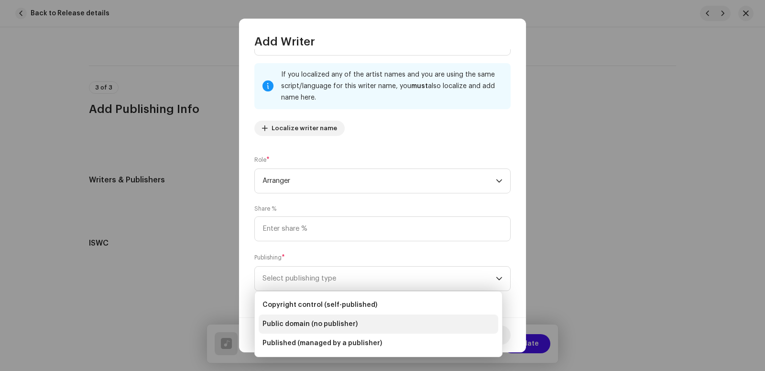
click at [333, 328] on span "Public domain (no publisher)" at bounding box center [309, 324] width 95 height 10
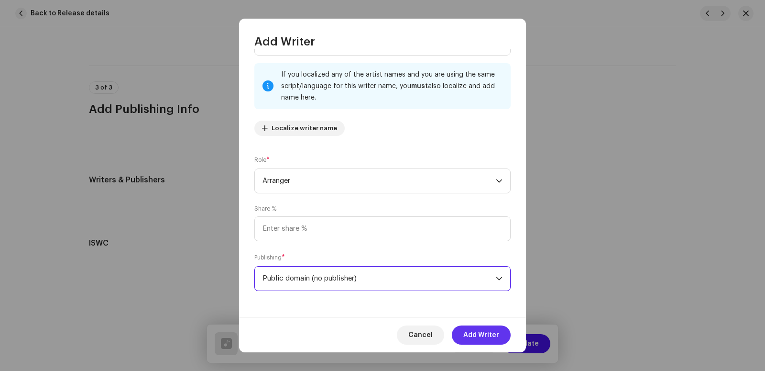
click at [485, 338] on span "Add Writer" at bounding box center [481, 334] width 36 height 19
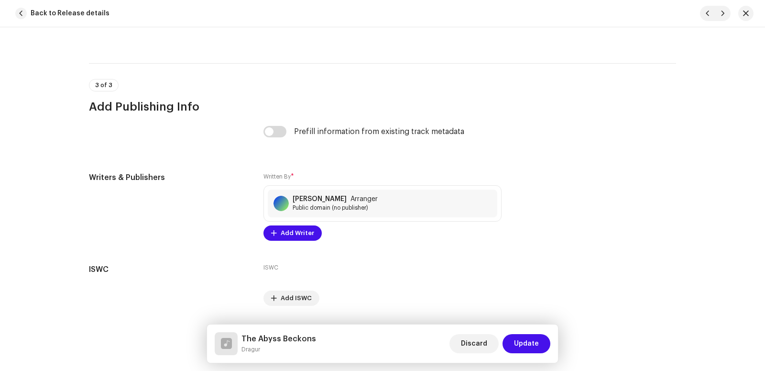
scroll to position [1944, 0]
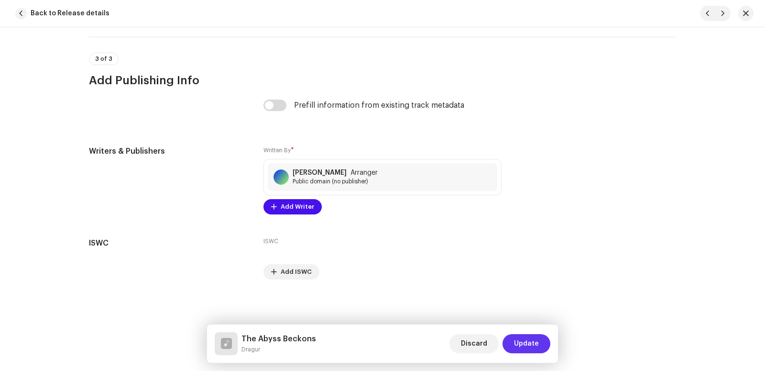
click at [538, 341] on span "Update" at bounding box center [526, 343] width 25 height 19
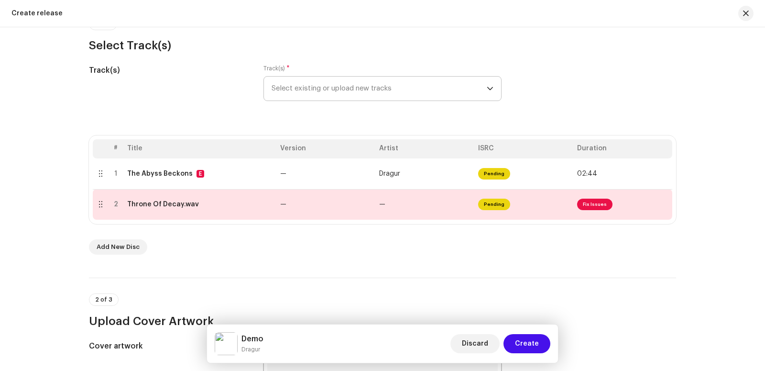
scroll to position [70, 0]
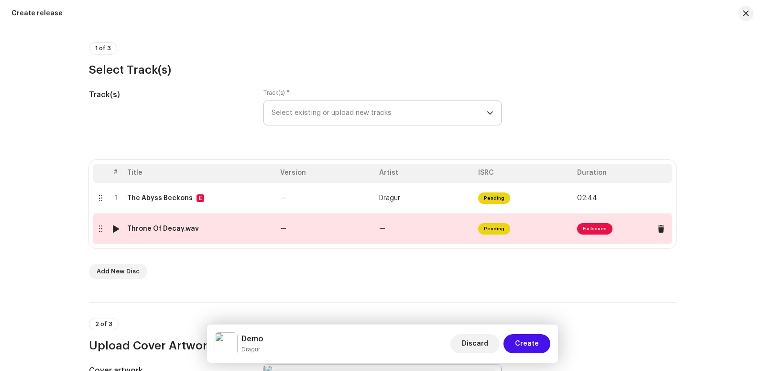
click at [592, 232] on span "Fix Issues" at bounding box center [594, 228] width 35 height 11
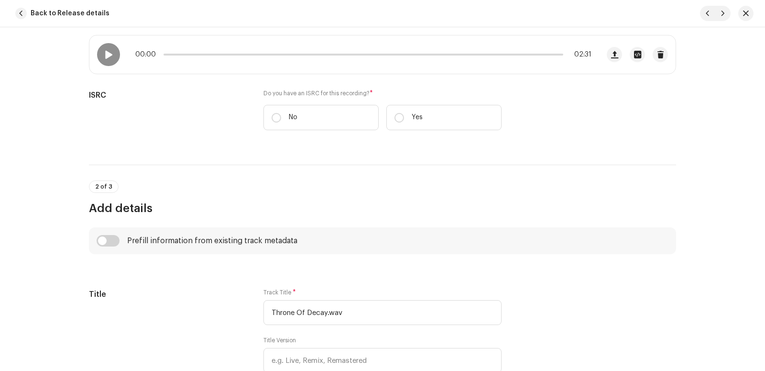
scroll to position [243, 0]
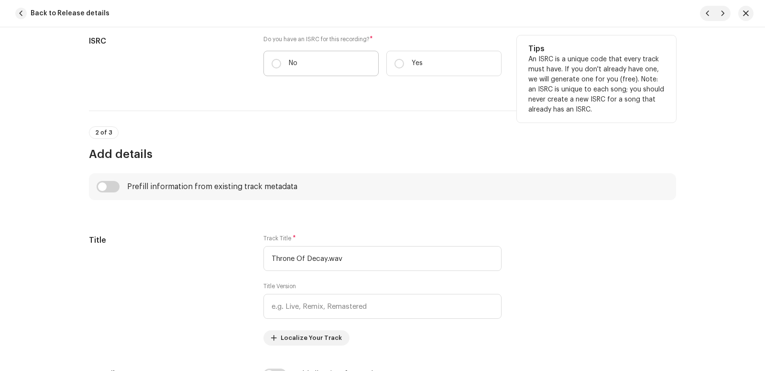
click at [270, 70] on label "No" at bounding box center [320, 63] width 115 height 25
click at [272, 68] on input "No" at bounding box center [277, 64] width 10 height 10
radio input "true"
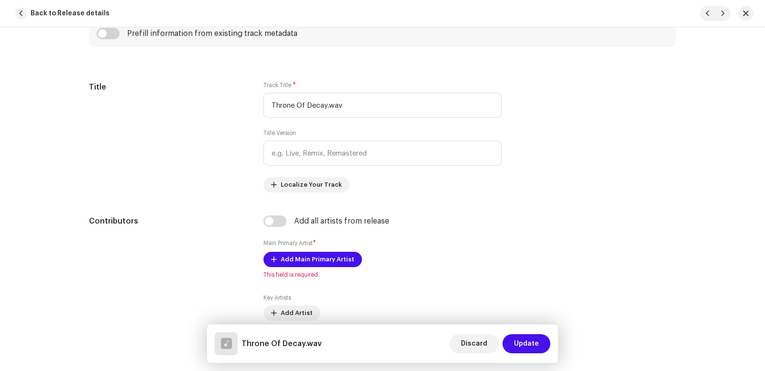
scroll to position [434, 0]
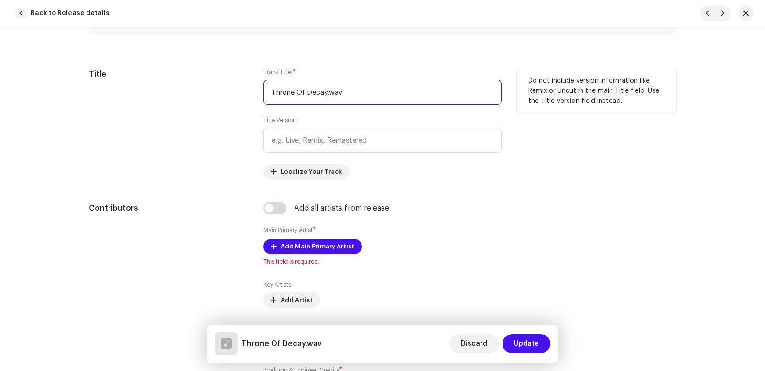
click at [390, 94] on input "Throne Of Decay.wav" at bounding box center [382, 92] width 238 height 25
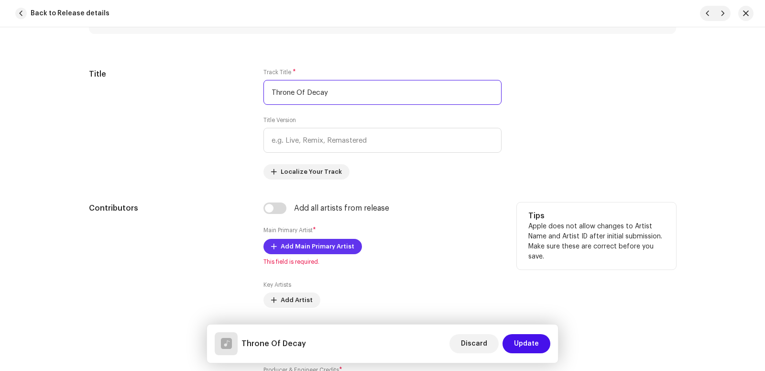
type input "Throne Of Decay"
click at [293, 243] on span "Add Main Primary Artist" at bounding box center [318, 246] width 74 height 19
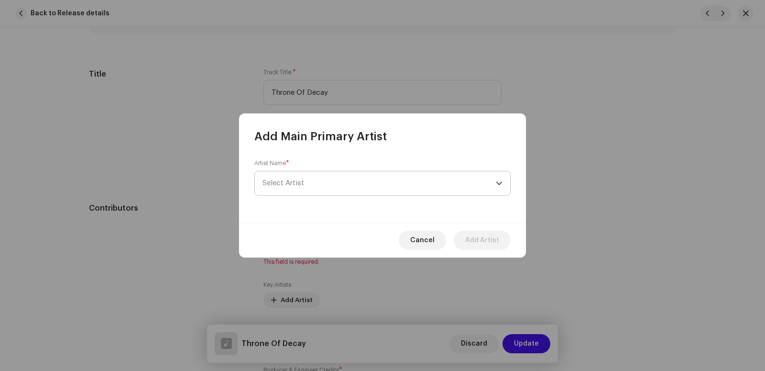
click at [299, 190] on span "Select Artist" at bounding box center [378, 183] width 233 height 24
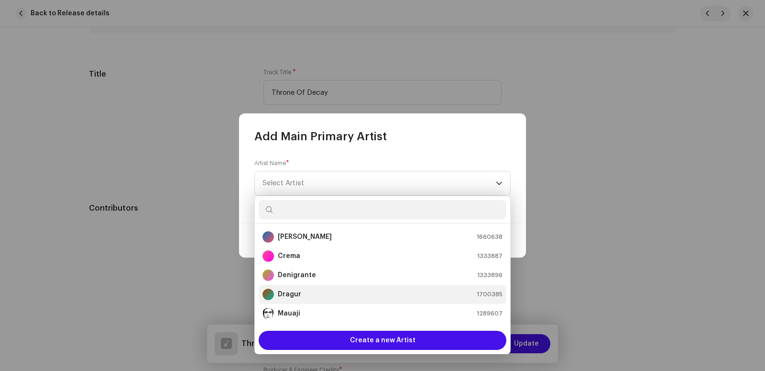
click at [307, 296] on div "Dragur 1700385" at bounding box center [382, 293] width 240 height 11
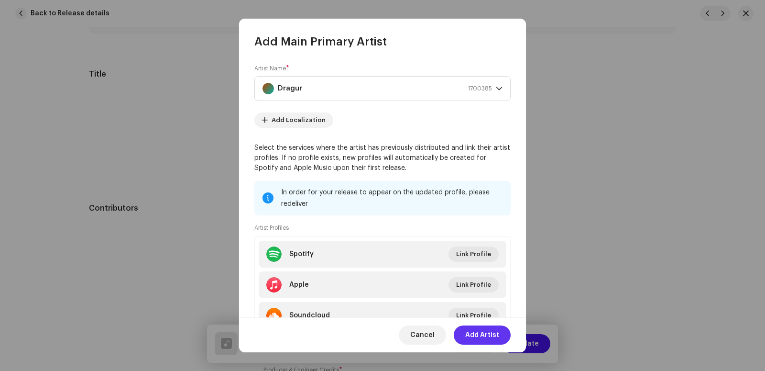
click at [497, 334] on span "Add Artist" at bounding box center [482, 334] width 34 height 19
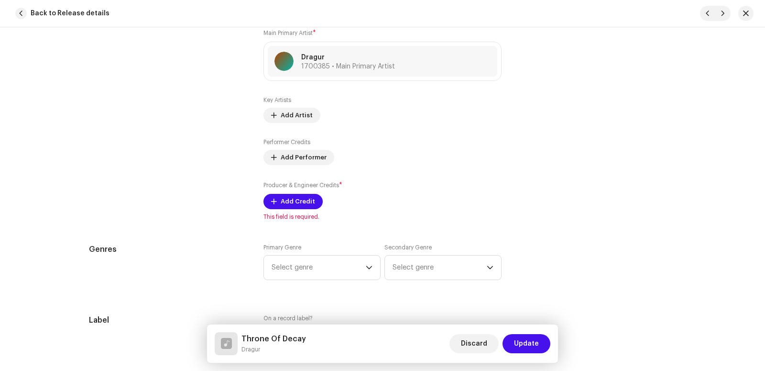
scroll to position [640, 0]
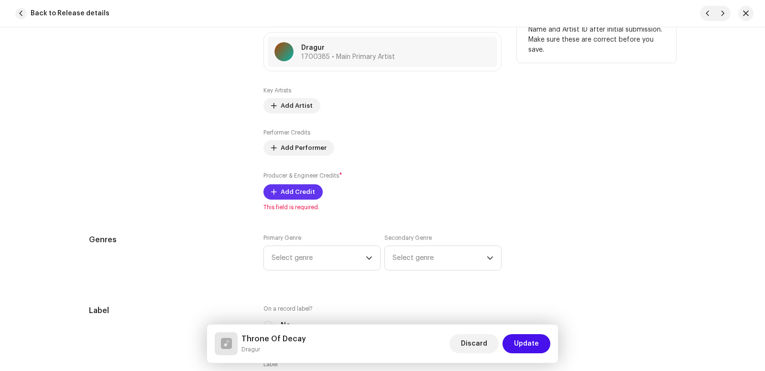
click at [289, 193] on span "Add Credit" at bounding box center [298, 191] width 34 height 19
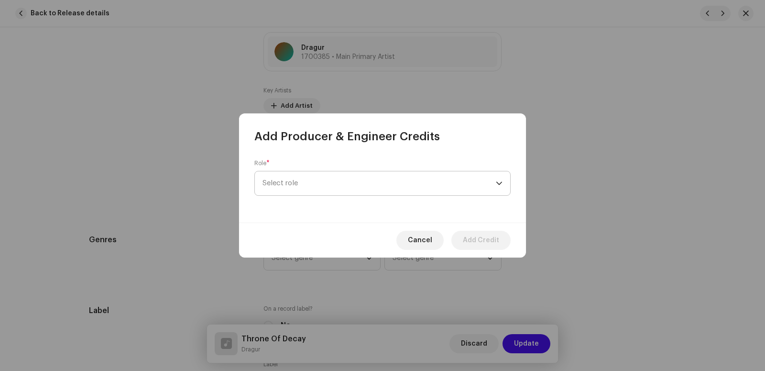
click at [276, 181] on span "Select role" at bounding box center [378, 183] width 233 height 24
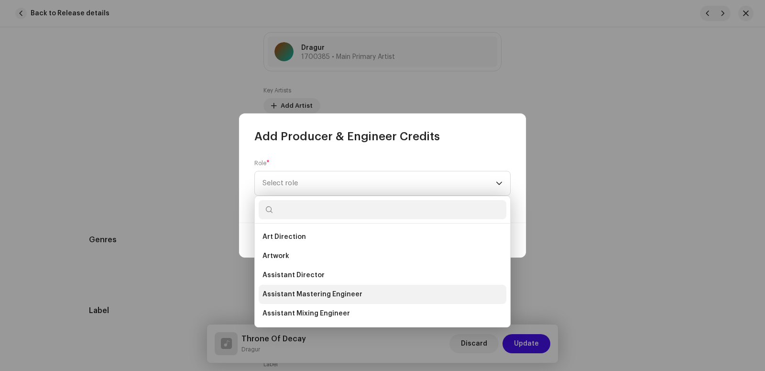
click at [354, 288] on li "Assistant Mastering Engineer" at bounding box center [383, 293] width 248 height 19
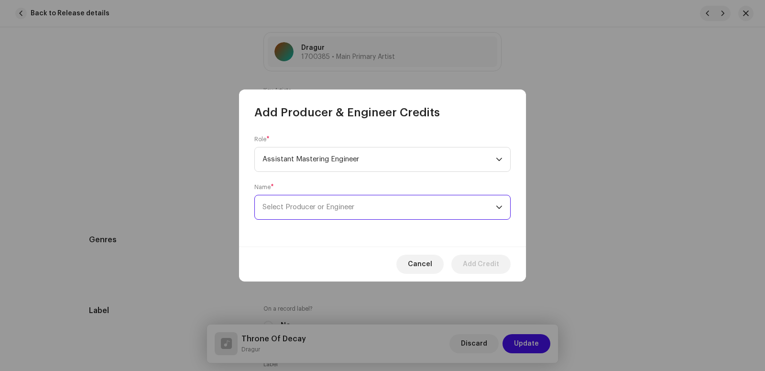
click at [319, 205] on span "Select Producer or Engineer" at bounding box center [308, 206] width 92 height 7
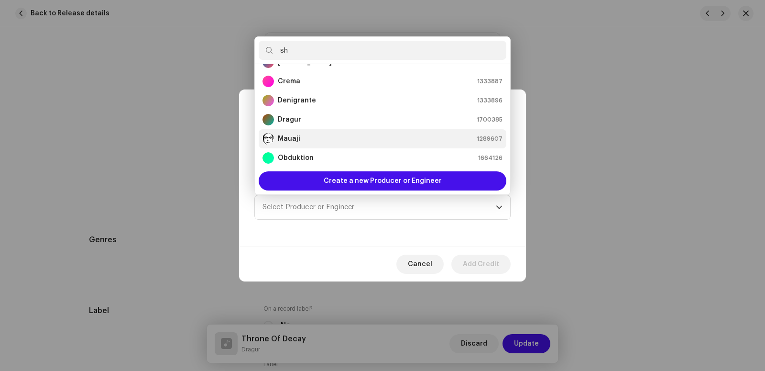
scroll to position [0, 0]
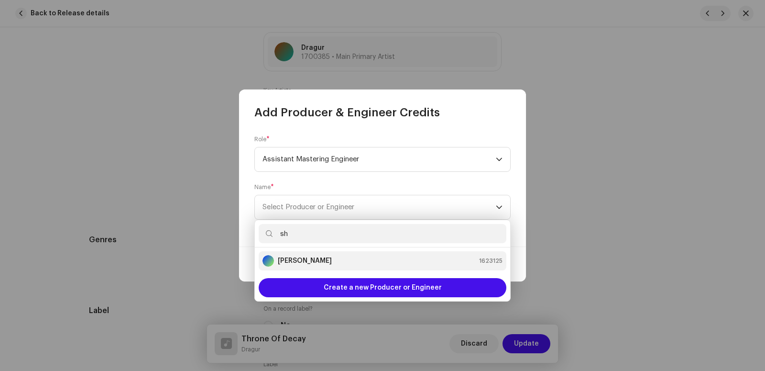
type input "sh"
click at [304, 260] on strong "[PERSON_NAME]" at bounding box center [305, 261] width 54 height 10
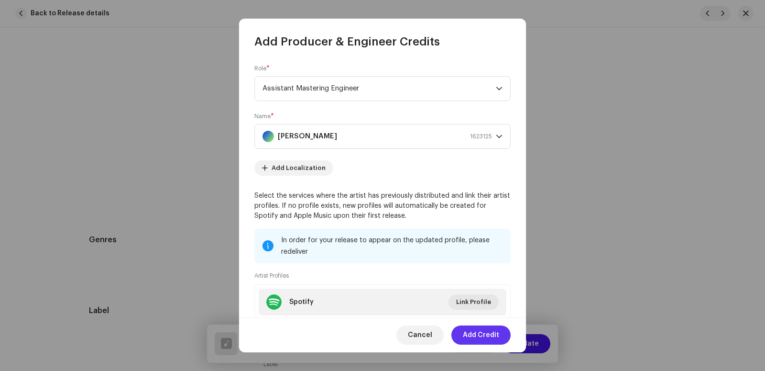
click at [485, 333] on span "Add Credit" at bounding box center [481, 334] width 36 height 19
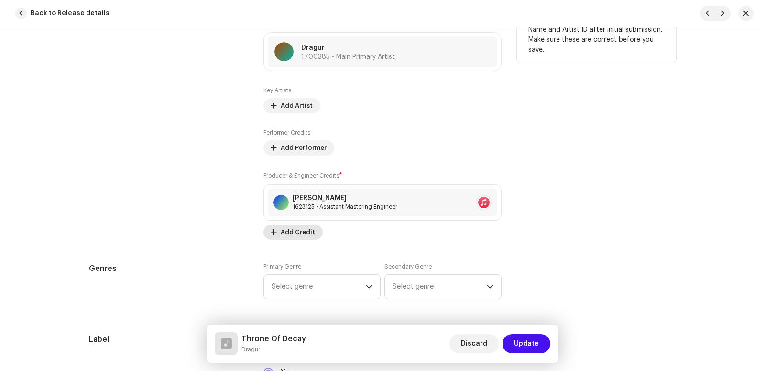
click at [287, 229] on span "Add Credit" at bounding box center [298, 231] width 34 height 19
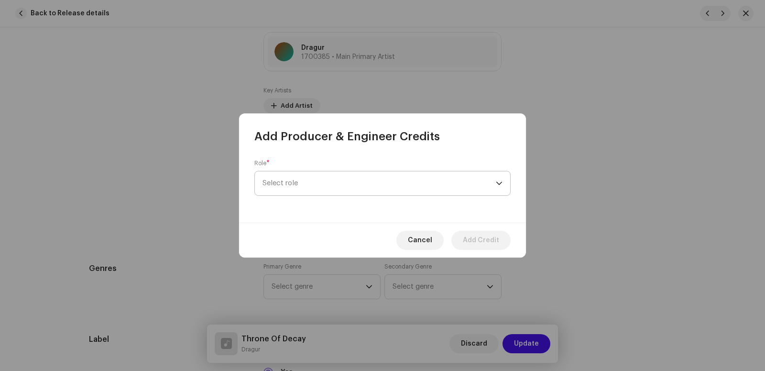
click at [296, 183] on span "Select role" at bounding box center [378, 183] width 233 height 24
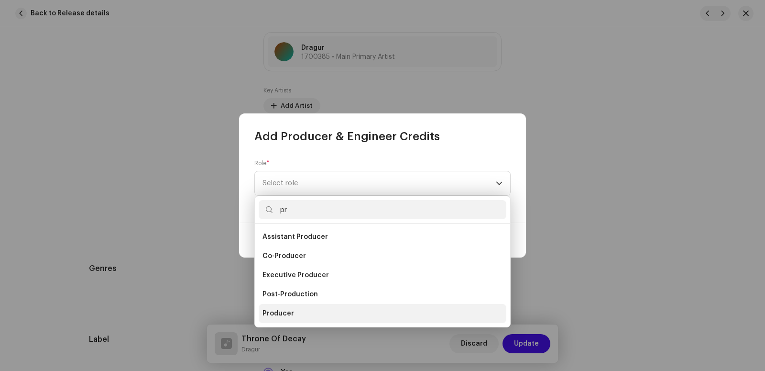
type input "pr"
click at [289, 309] on span "Producer" at bounding box center [278, 313] width 32 height 10
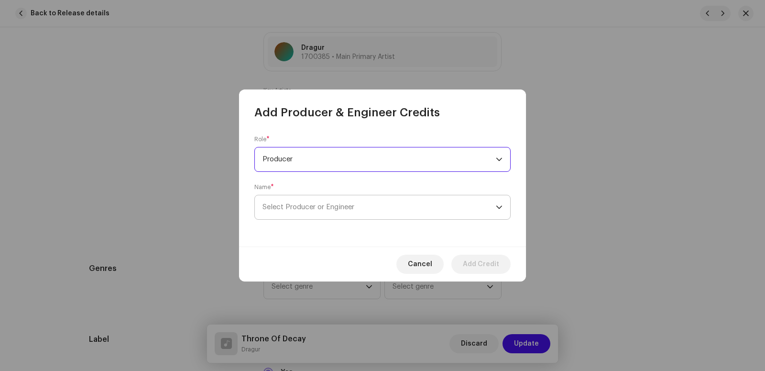
click at [390, 209] on span "Select Producer or Engineer" at bounding box center [378, 207] width 233 height 24
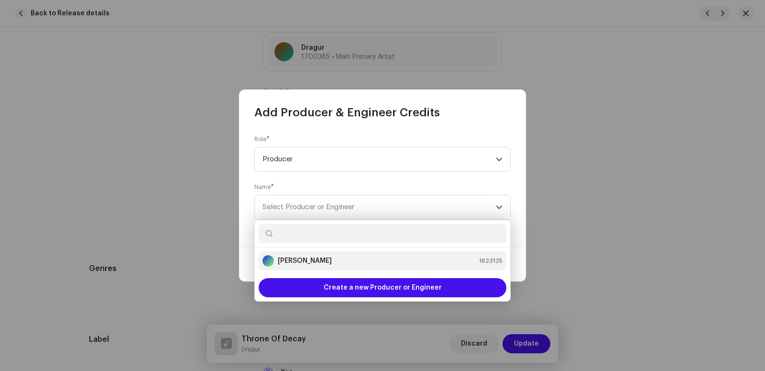
click at [323, 263] on strong "[PERSON_NAME]" at bounding box center [305, 261] width 54 height 10
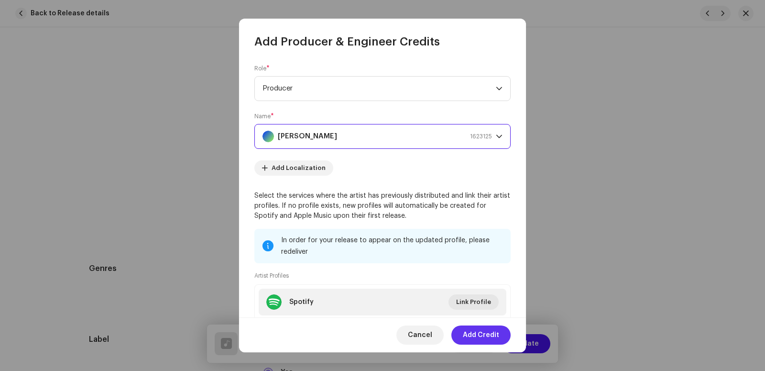
click at [490, 337] on span "Add Credit" at bounding box center [481, 334] width 36 height 19
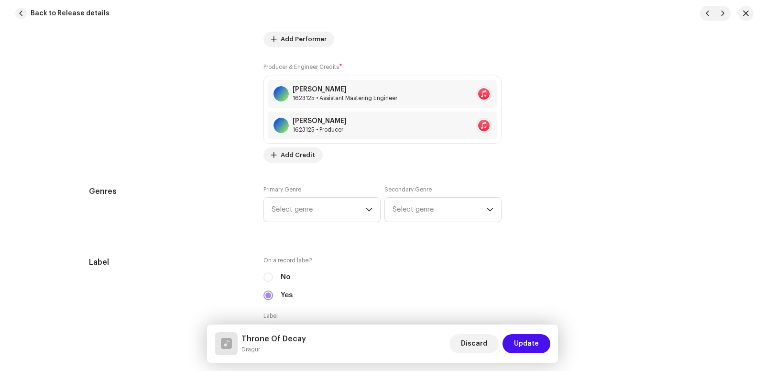
scroll to position [779, 0]
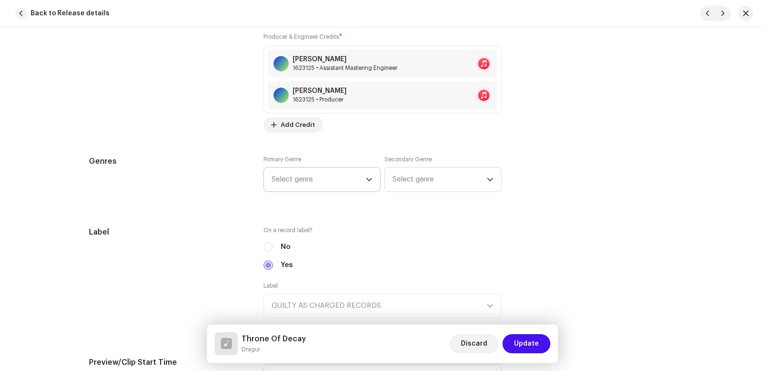
click at [344, 180] on span "Select genre" at bounding box center [319, 179] width 94 height 24
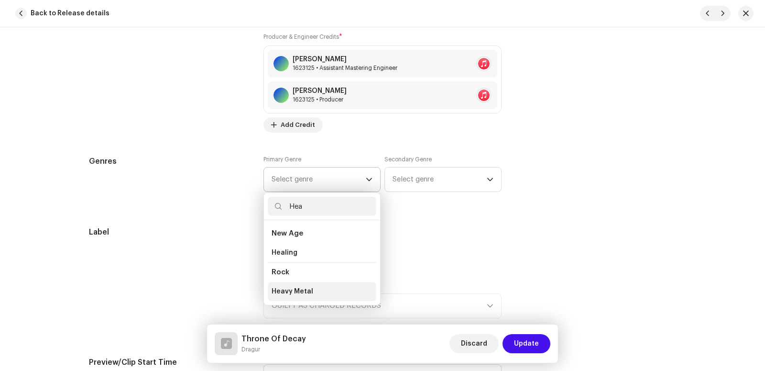
type input "Hea"
click at [272, 288] on span "Heavy Metal" at bounding box center [293, 291] width 42 height 10
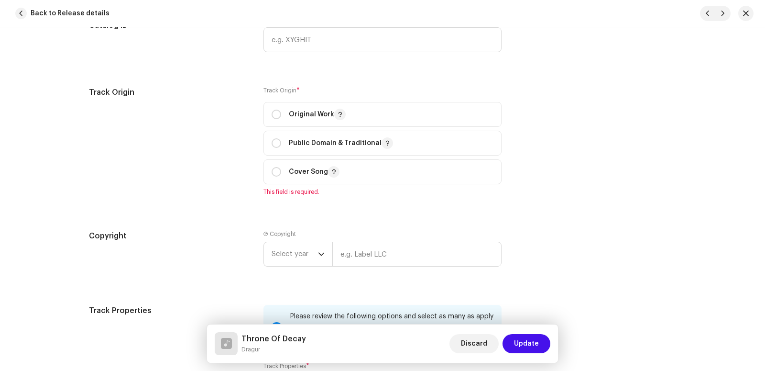
scroll to position [1190, 0]
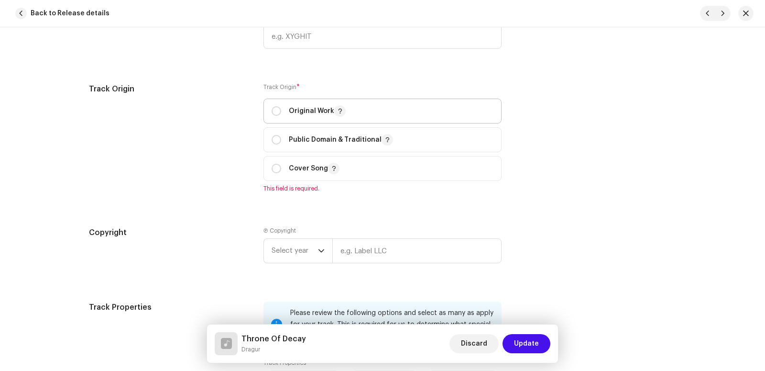
click at [302, 103] on span "Original Work" at bounding box center [383, 111] width 222 height 24
radio input "true"
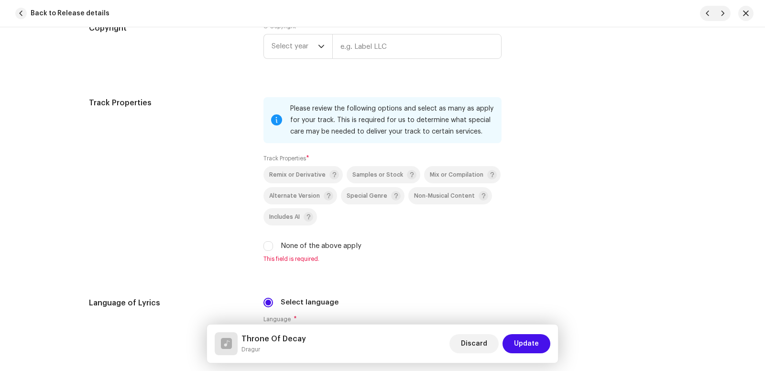
scroll to position [1292, 0]
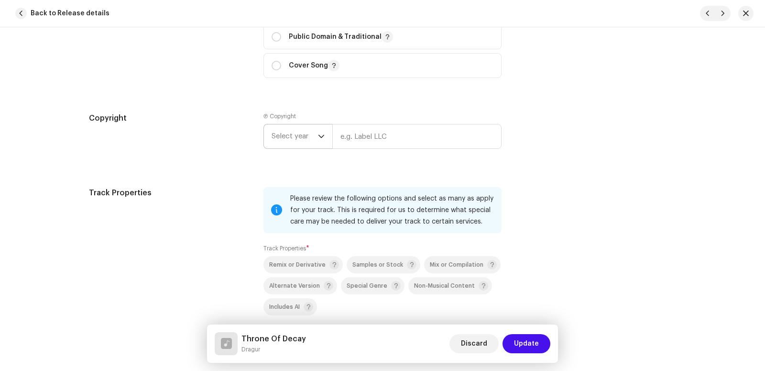
click at [295, 127] on span "Select year" at bounding box center [295, 136] width 46 height 24
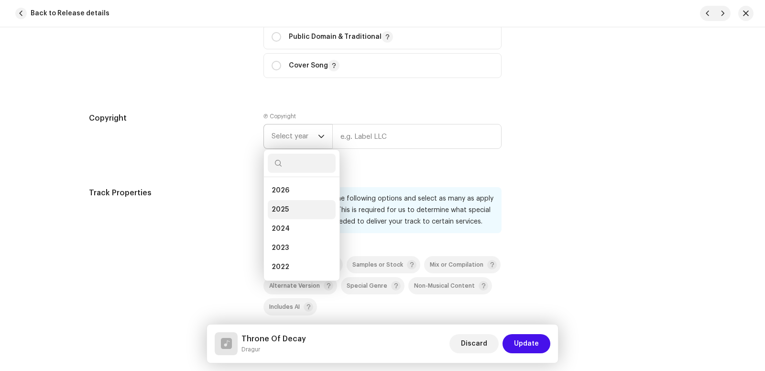
click at [293, 203] on li "2025" at bounding box center [302, 209] width 68 height 19
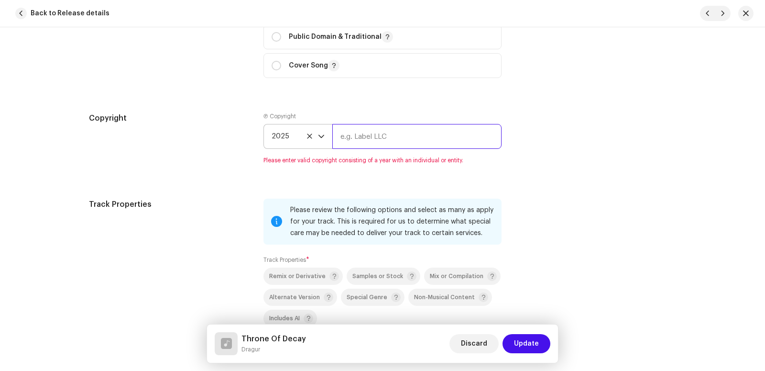
click at [366, 131] on input "text" at bounding box center [416, 136] width 169 height 25
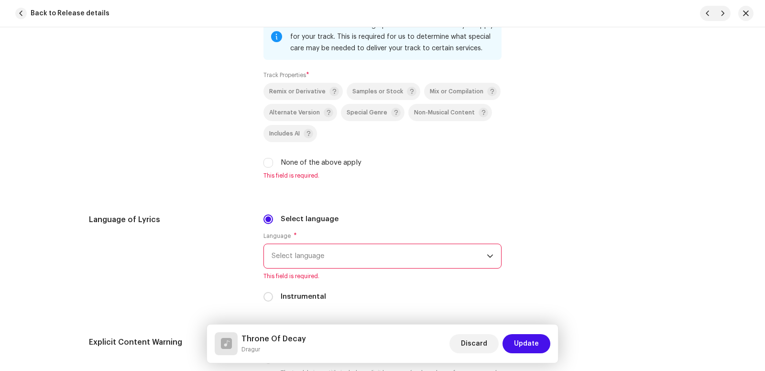
scroll to position [1490, 0]
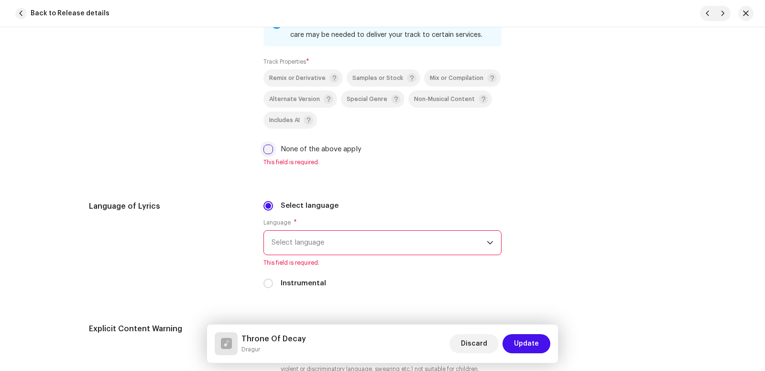
type input "Guilty as charged"
click at [263, 151] on input "None of the above apply" at bounding box center [268, 149] width 10 height 10
checkbox input "true"
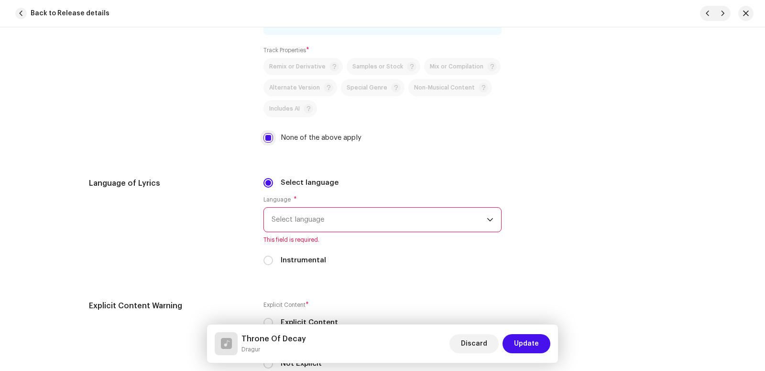
scroll to position [1479, 0]
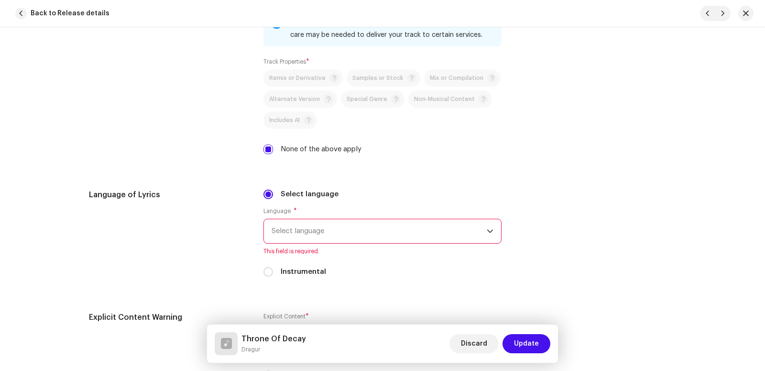
click at [294, 231] on span "Select language" at bounding box center [379, 231] width 215 height 24
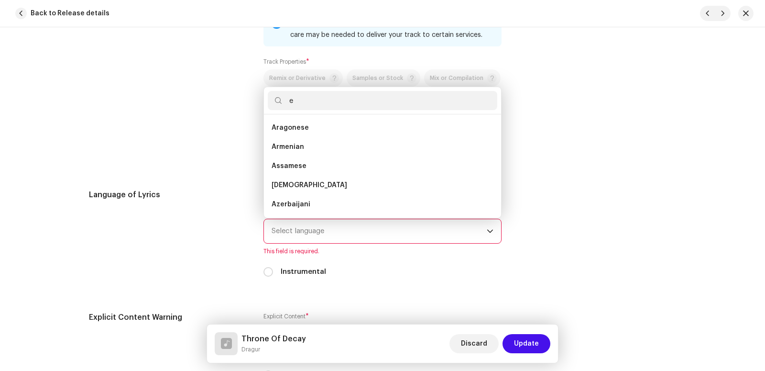
scroll to position [4, 0]
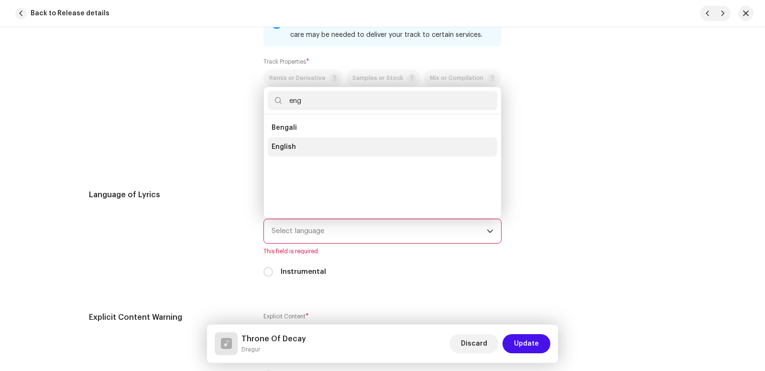
type input "eng"
click at [288, 145] on span "English" at bounding box center [284, 147] width 24 height 10
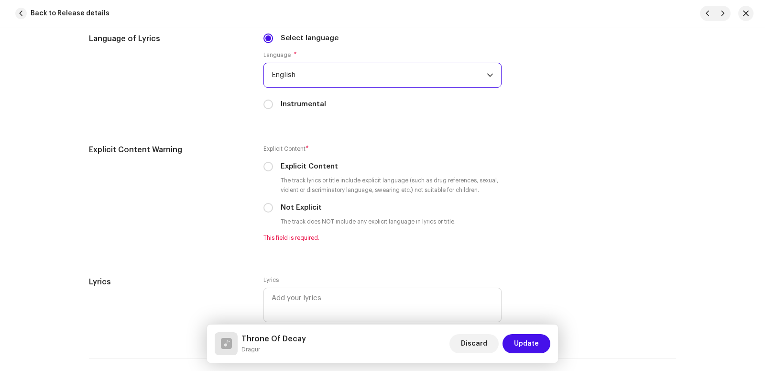
scroll to position [1677, 0]
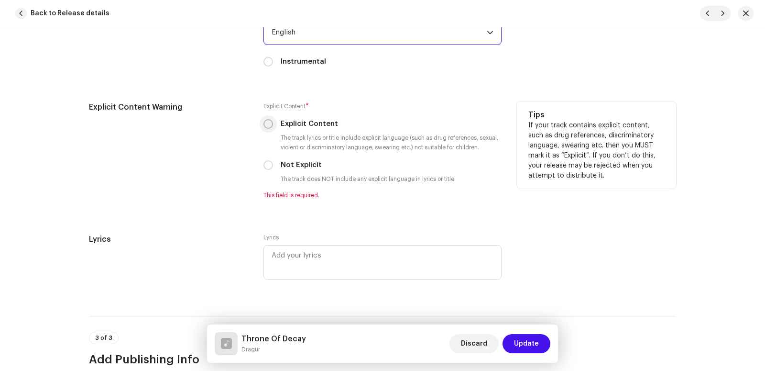
click at [265, 126] on input "Explicit Content" at bounding box center [268, 124] width 10 height 10
radio input "true"
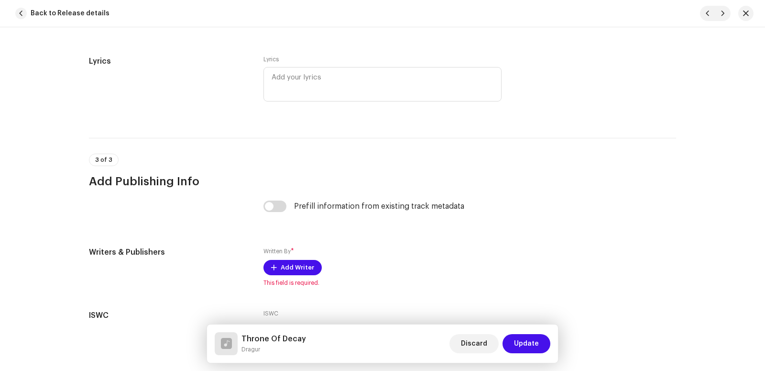
scroll to position [1916, 0]
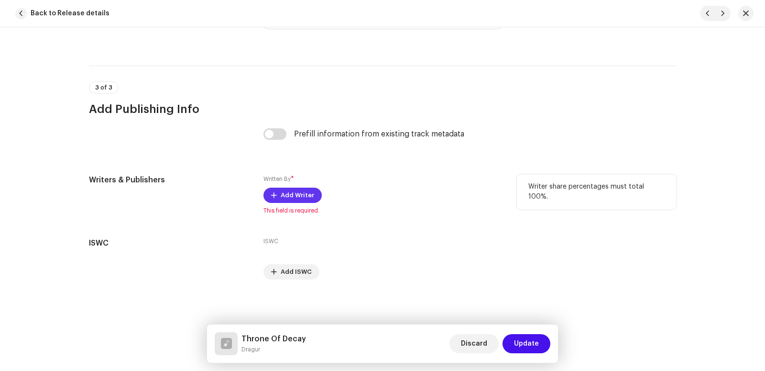
click at [303, 194] on span "Add Writer" at bounding box center [297, 195] width 33 height 19
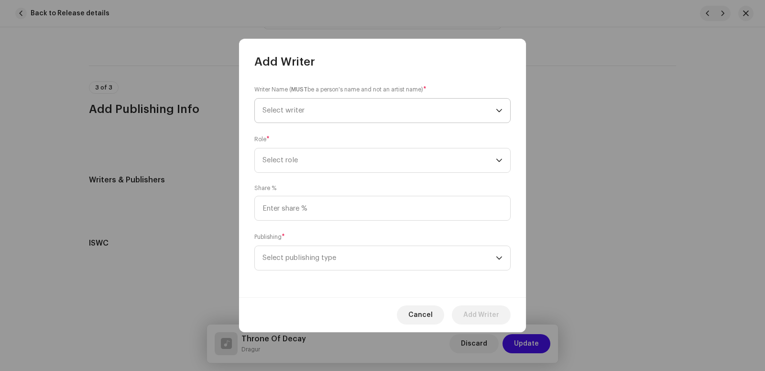
click at [296, 103] on span "Select writer" at bounding box center [378, 110] width 233 height 24
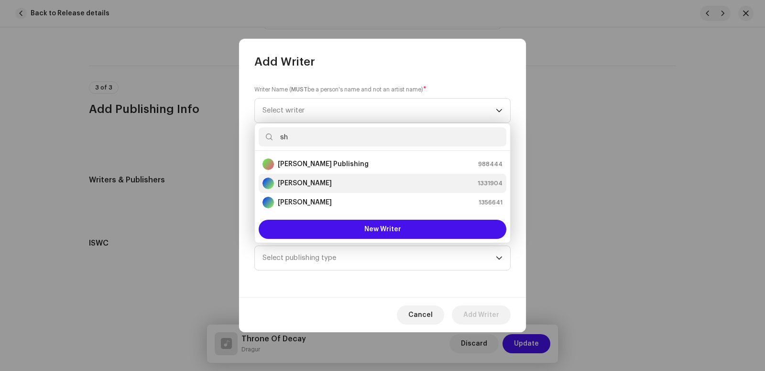
type input "sh"
click at [319, 184] on strong "[PERSON_NAME]" at bounding box center [305, 183] width 54 height 10
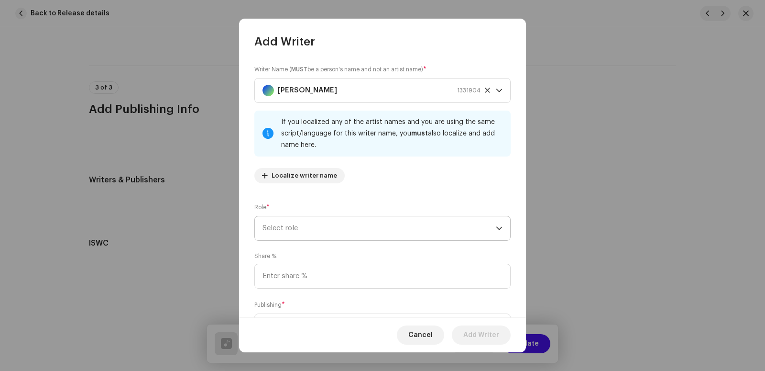
click at [281, 228] on span "Select role" at bounding box center [378, 228] width 233 height 24
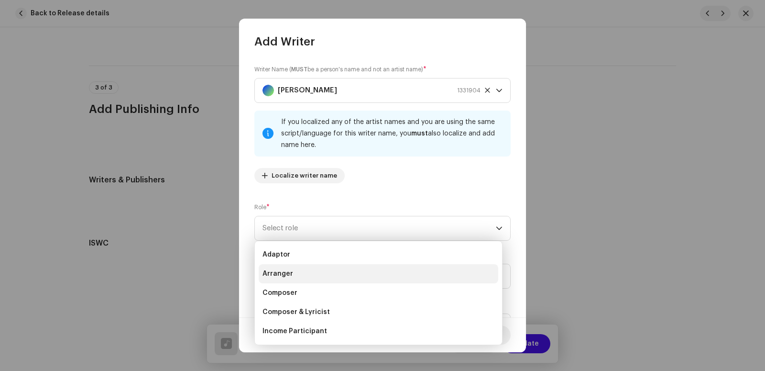
click at [285, 275] on span "Arranger" at bounding box center [277, 274] width 31 height 10
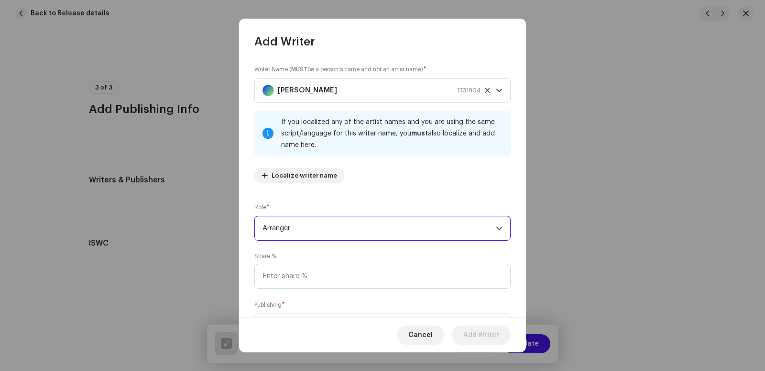
scroll to position [47, 0]
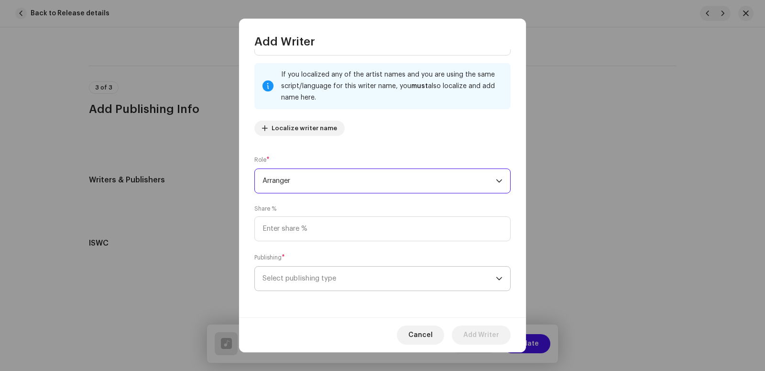
click at [439, 275] on span "Select publishing type" at bounding box center [378, 278] width 233 height 24
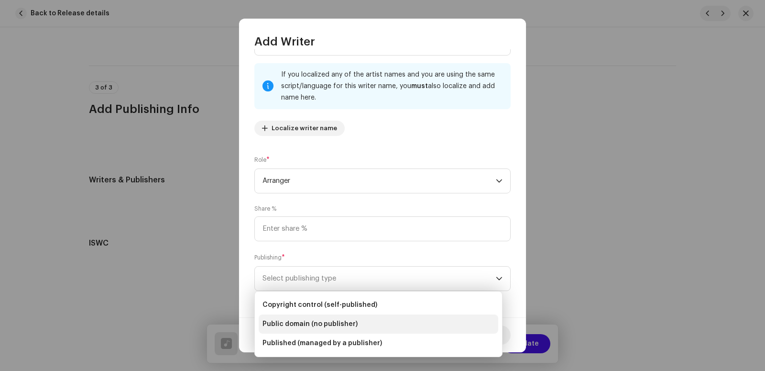
click at [334, 324] on span "Public domain (no publisher)" at bounding box center [309, 324] width 95 height 10
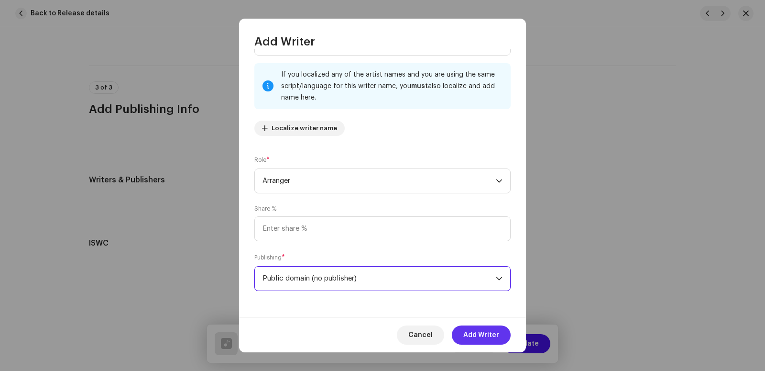
click at [494, 333] on span "Add Writer" at bounding box center [481, 334] width 36 height 19
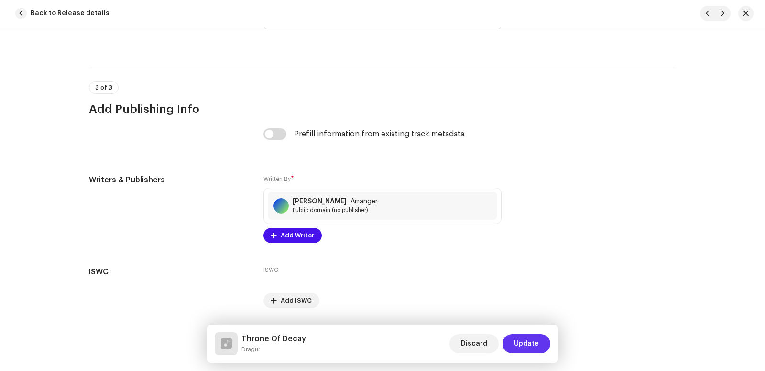
click at [531, 339] on span "Update" at bounding box center [526, 343] width 25 height 19
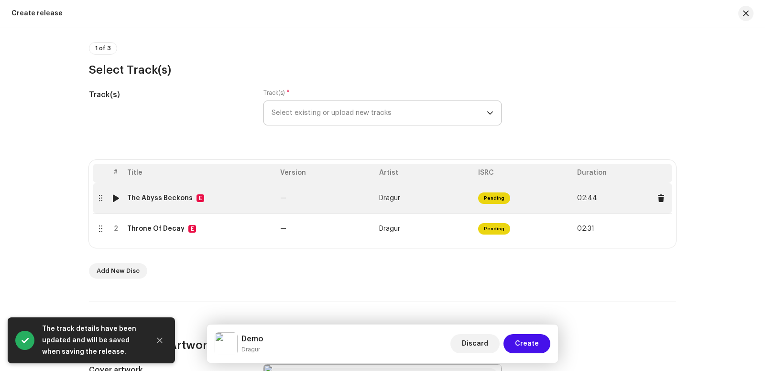
click at [492, 198] on span "Pending" at bounding box center [494, 197] width 32 height 11
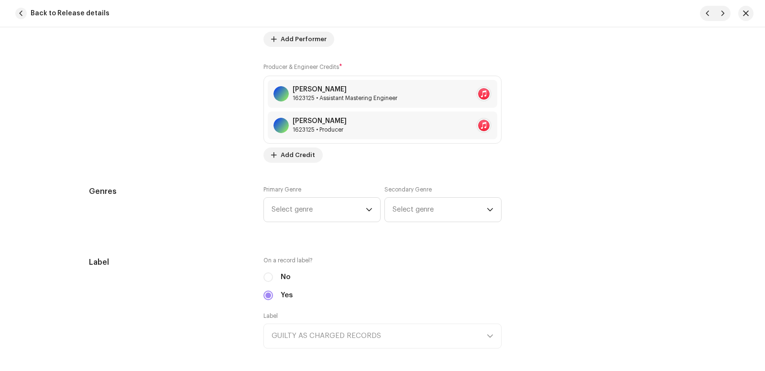
scroll to position [805, 0]
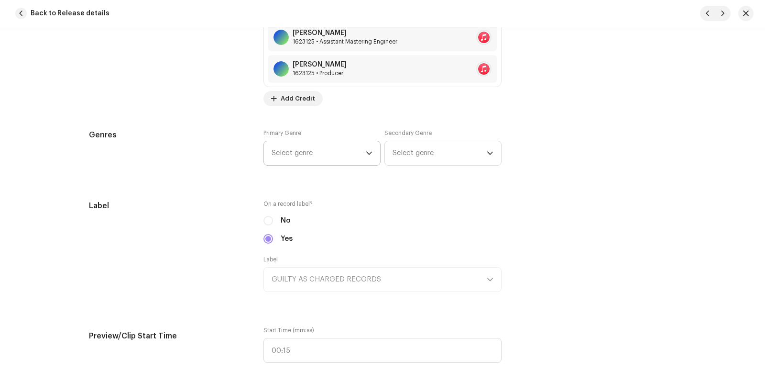
click at [330, 148] on span "Select genre" at bounding box center [319, 153] width 94 height 24
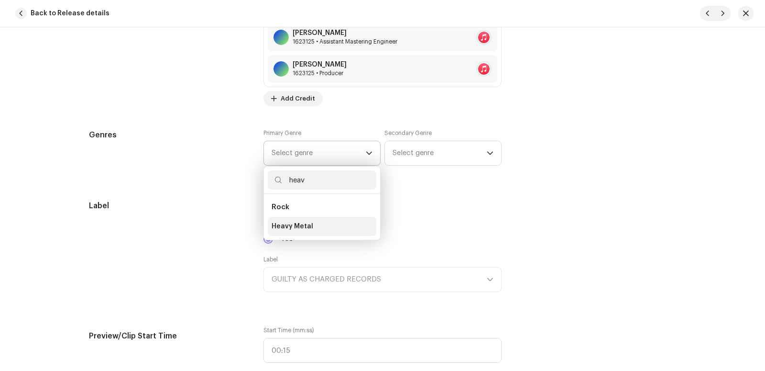
type input "heav"
click at [274, 221] on li "Heavy Metal" at bounding box center [322, 226] width 109 height 19
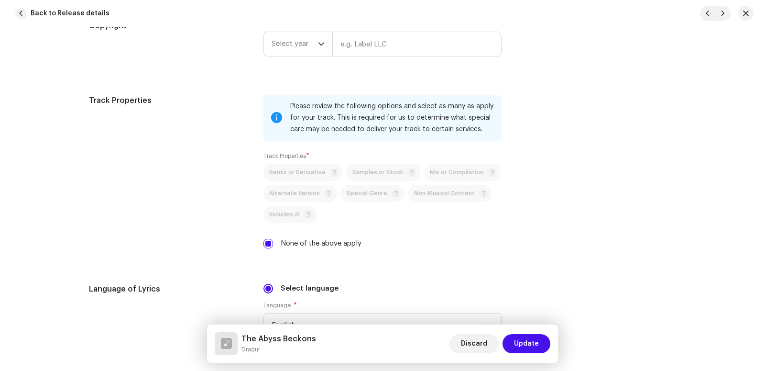
scroll to position [1335, 0]
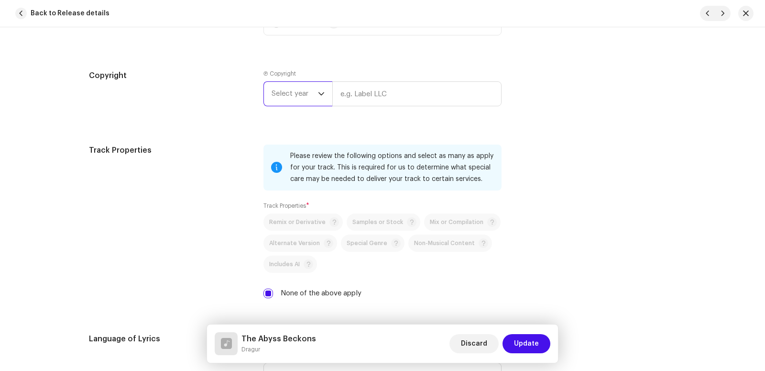
click at [313, 95] on span "Select year" at bounding box center [295, 94] width 46 height 24
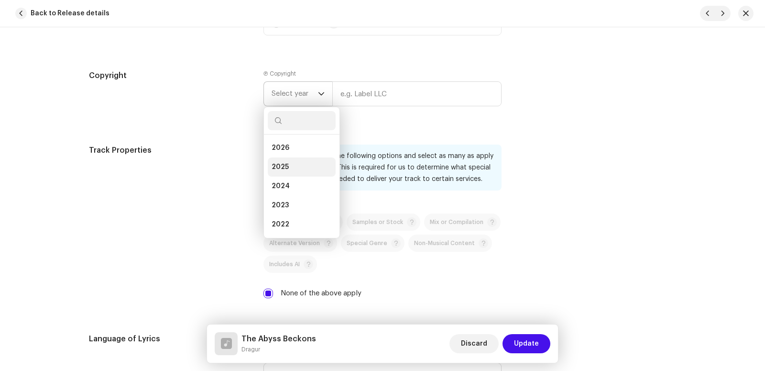
click at [296, 162] on li "2025" at bounding box center [302, 166] width 68 height 19
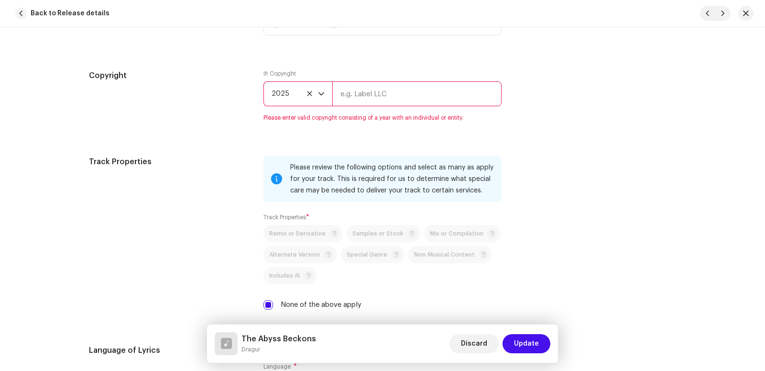
click at [360, 96] on input "text" at bounding box center [416, 93] width 169 height 25
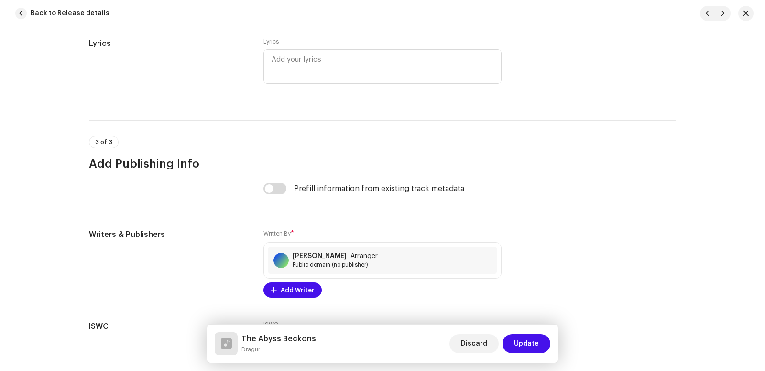
scroll to position [1956, 0]
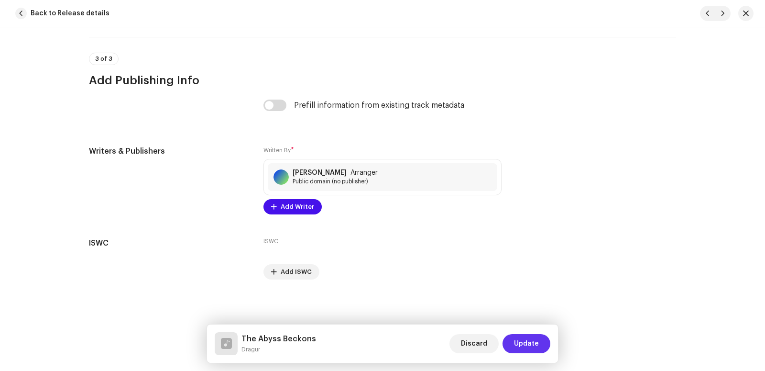
type input "guilty as charged"
click at [529, 344] on span "Update" at bounding box center [526, 343] width 25 height 19
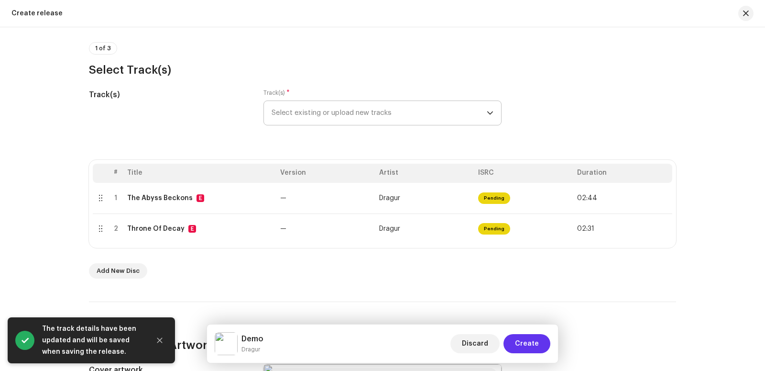
click at [527, 345] on span "Create" at bounding box center [527, 343] width 24 height 19
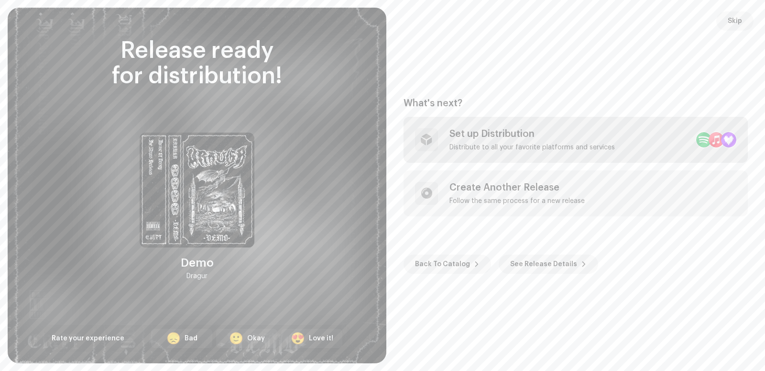
click at [505, 138] on div "Set up Distribution" at bounding box center [531, 133] width 165 height 11
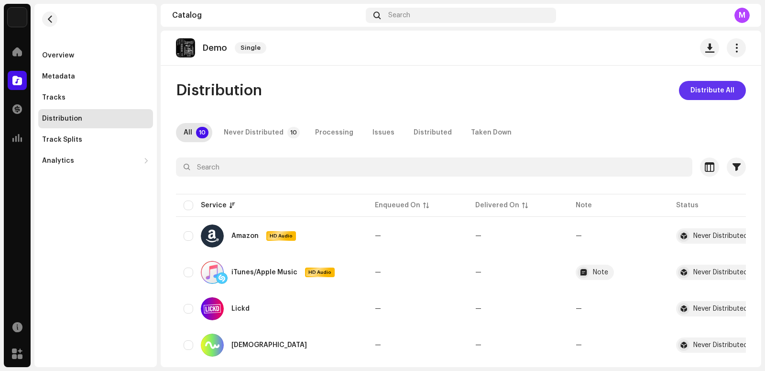
click at [697, 95] on span "Distribute All" at bounding box center [712, 90] width 44 height 19
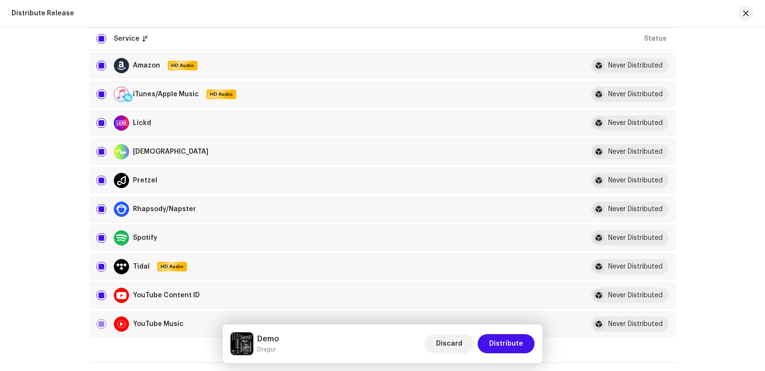
scroll to position [133, 0]
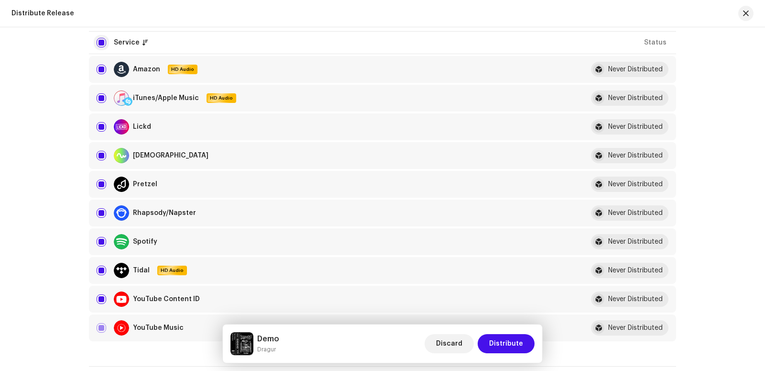
click at [97, 44] on input "checkbox" at bounding box center [102, 43] width 10 height 10
checkbox input "false"
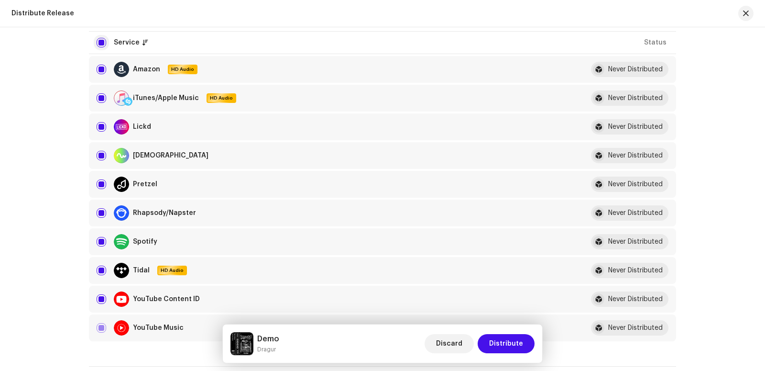
checkbox input "false"
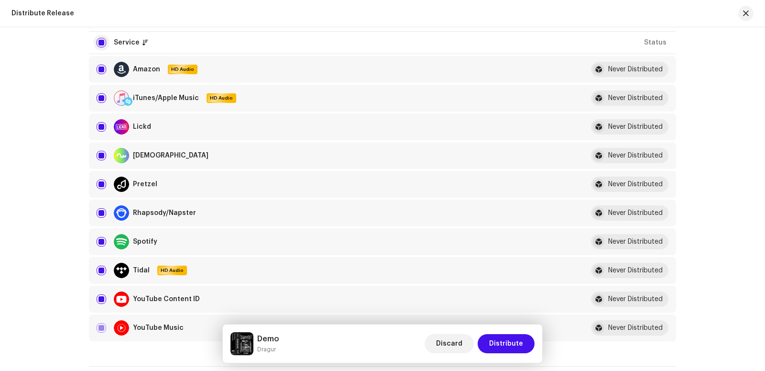
checkbox input "false"
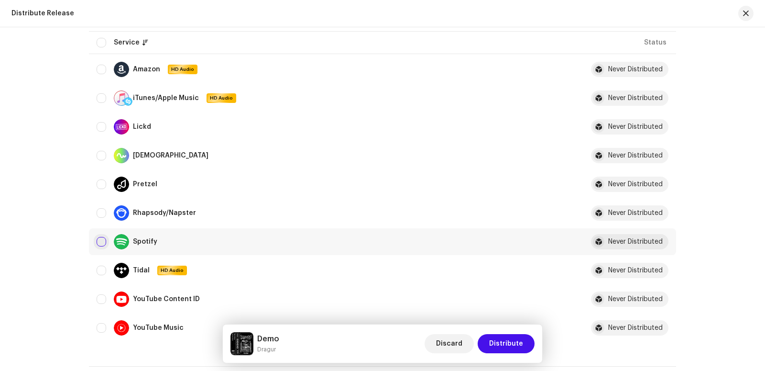
click at [97, 240] on input "Row Unselected" at bounding box center [102, 242] width 10 height 10
checkbox input "true"
click at [97, 97] on input "Row Unselected" at bounding box center [102, 98] width 10 height 10
checkbox input "true"
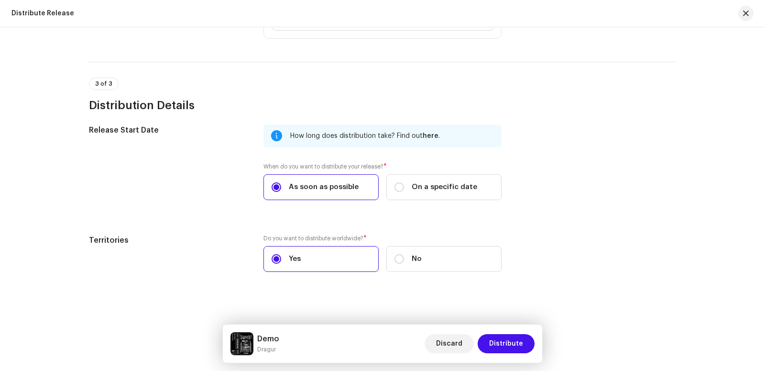
scroll to position [643, 0]
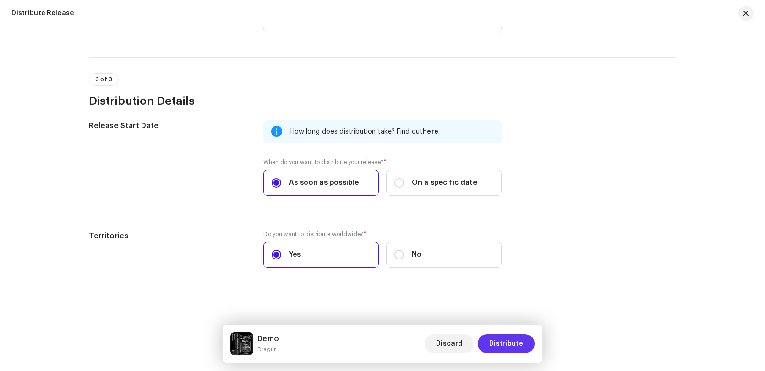
click at [511, 339] on span "Distribute" at bounding box center [506, 343] width 34 height 19
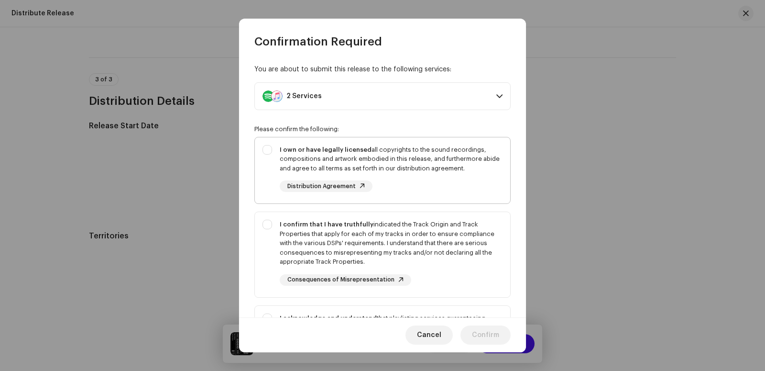
click at [453, 178] on div "I own or have legally licensed all copyrights to the sound recordings, composit…" at bounding box center [391, 168] width 223 height 47
checkbox input "true"
click at [441, 249] on div "I confirm that I have truthfully indicated the Track Origin and Track Propertie…" at bounding box center [391, 242] width 223 height 47
checkbox input "true"
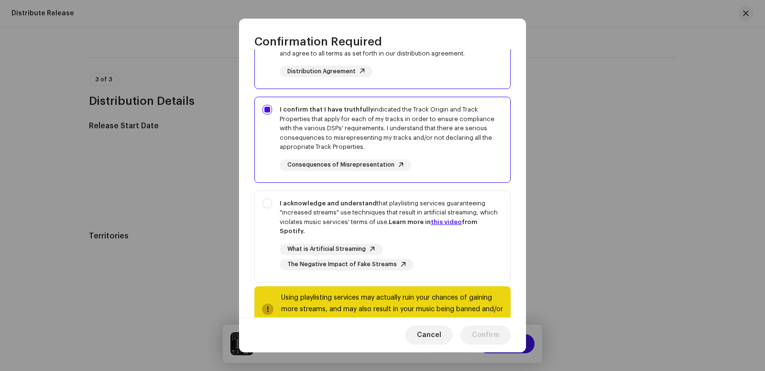
scroll to position [144, 0]
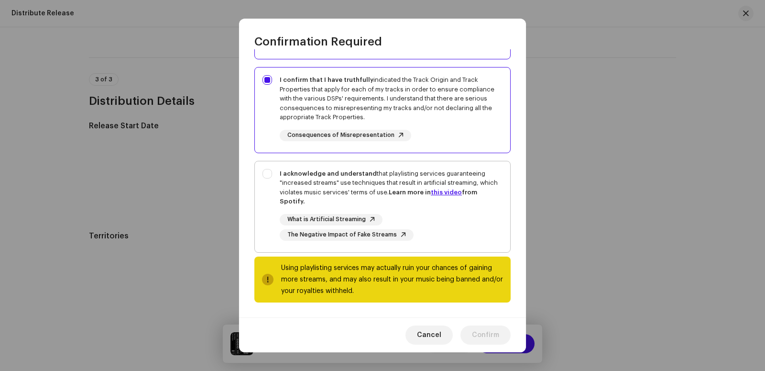
click at [438, 179] on div "I acknowledge and understand that playlisting services guaranteeing "increased …" at bounding box center [391, 187] width 223 height 37
checkbox input "true"
click at [496, 337] on span "Confirm" at bounding box center [485, 334] width 27 height 19
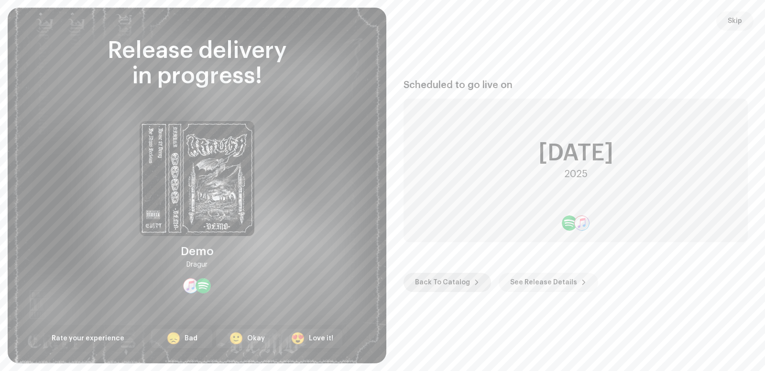
click at [463, 280] on span "Back To Catalog" at bounding box center [442, 282] width 55 height 19
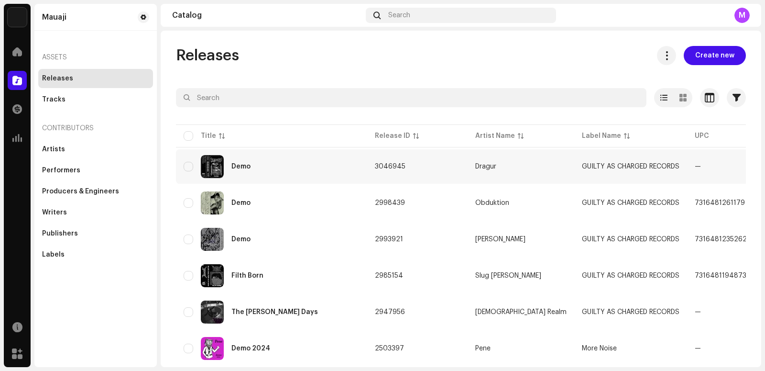
click at [414, 163] on td "3046945" at bounding box center [417, 166] width 100 height 34
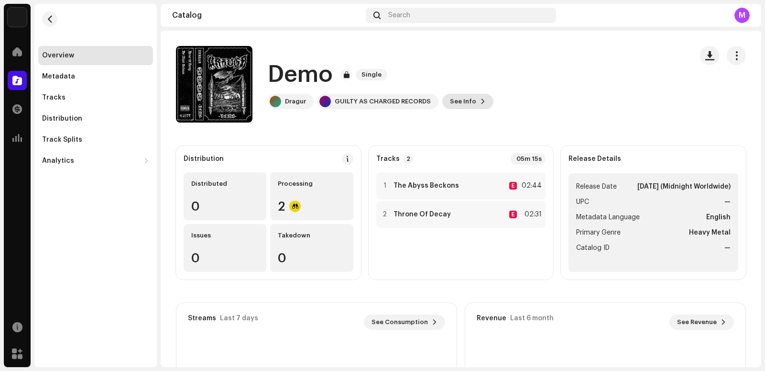
click at [466, 97] on span "See Info" at bounding box center [463, 101] width 26 height 19
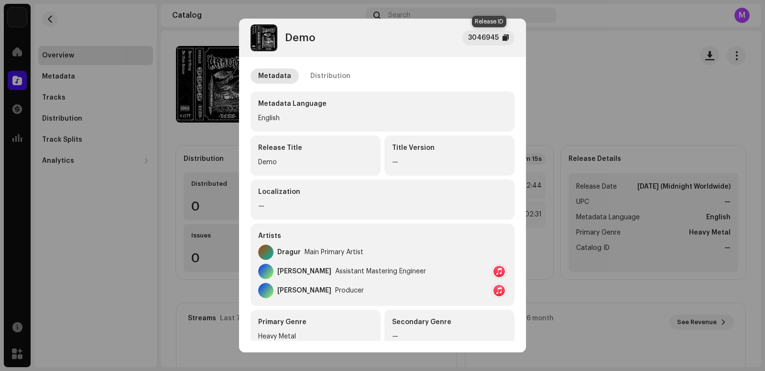
click at [501, 38] on div "3046945" at bounding box center [488, 37] width 52 height 15
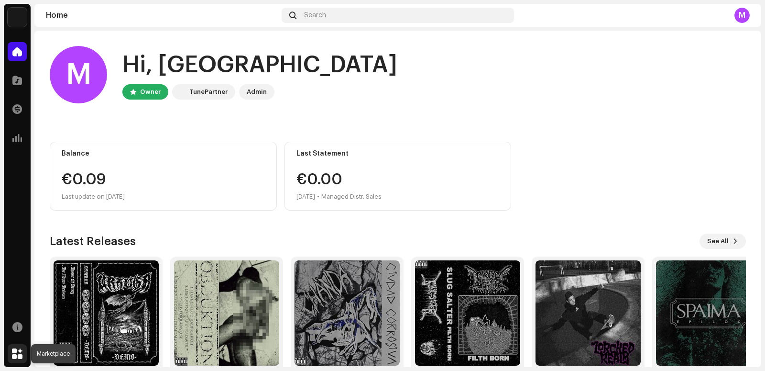
click at [12, 350] on span at bounding box center [17, 353] width 11 height 8
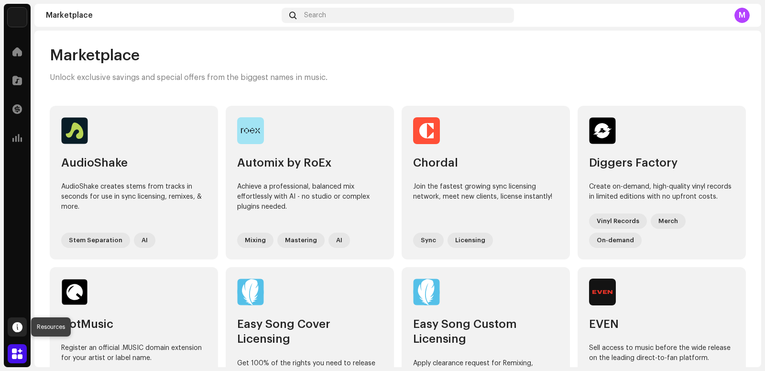
click at [19, 323] on span at bounding box center [17, 327] width 10 height 8
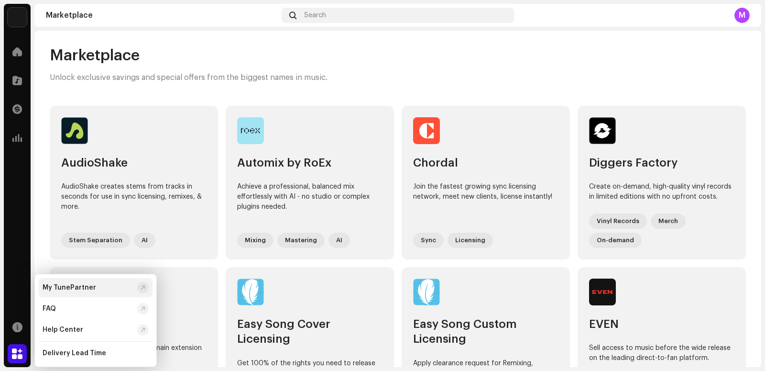
click at [67, 288] on div "My TunePartner" at bounding box center [70, 288] width 54 height 8
